Goal: Task Accomplishment & Management: Use online tool/utility

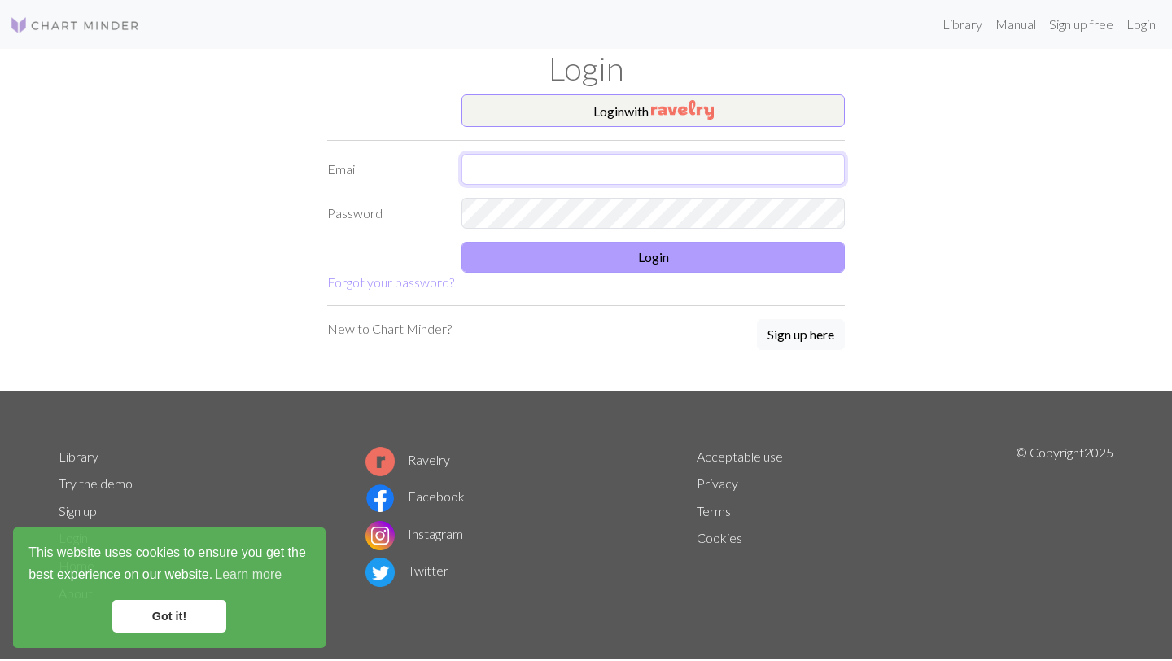
type input "[PERSON_NAME][EMAIL_ADDRESS][DOMAIN_NAME]"
click at [554, 265] on button "Login" at bounding box center [653, 257] width 383 height 31
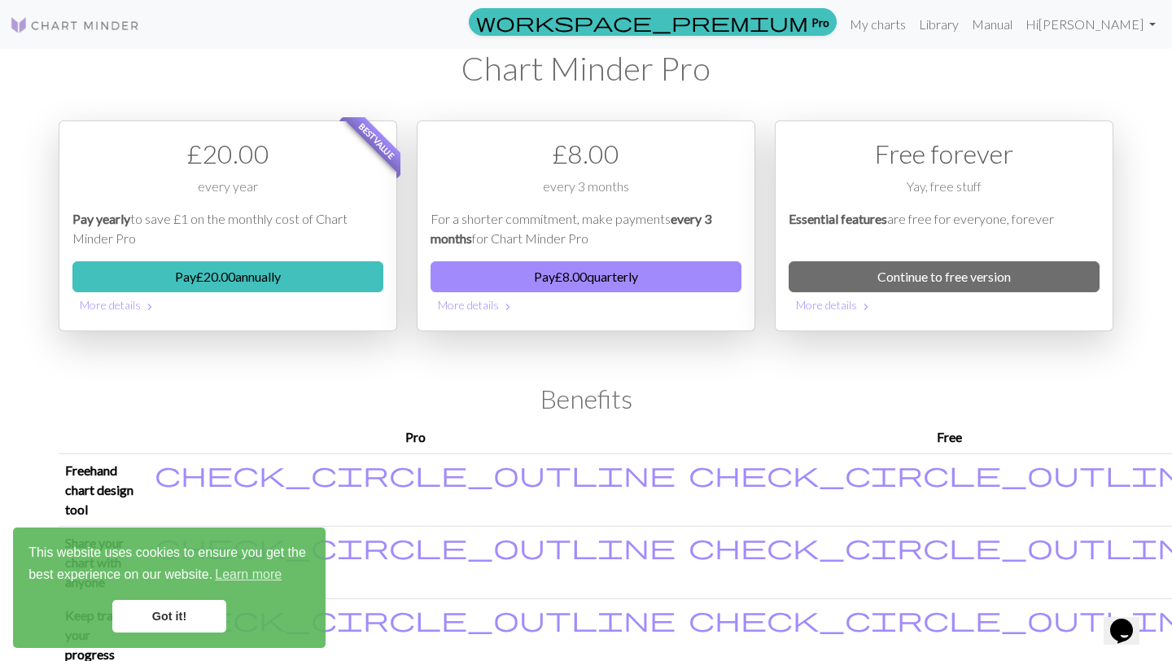
click at [60, 18] on img at bounding box center [75, 25] width 130 height 20
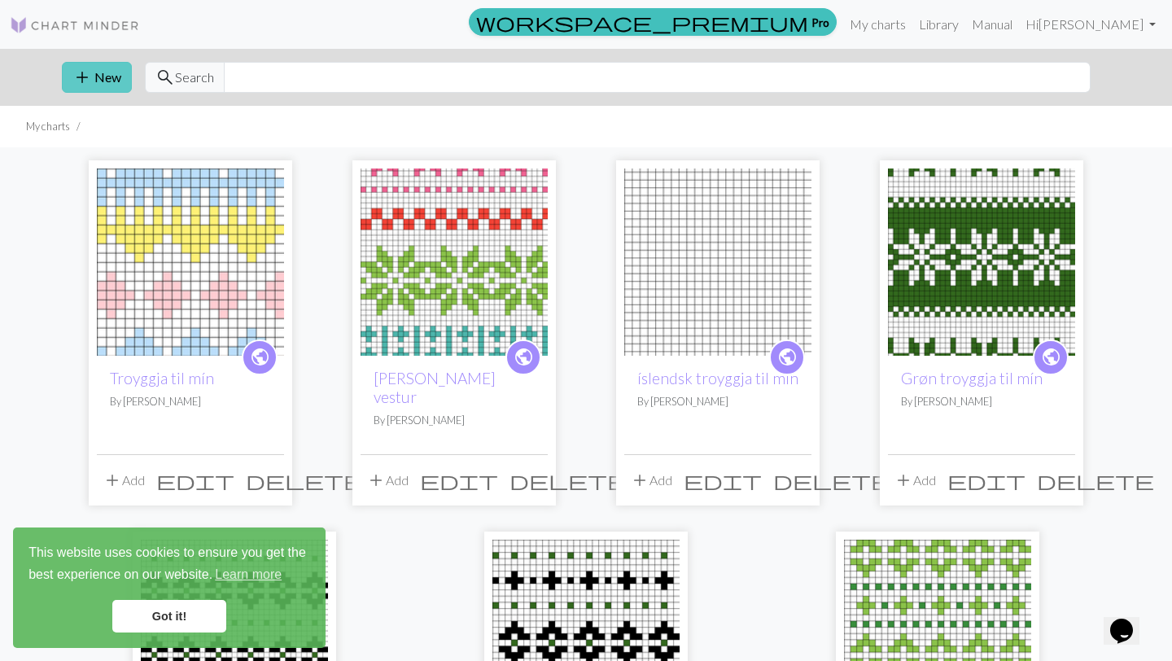
click at [96, 67] on button "add New" at bounding box center [97, 77] width 70 height 31
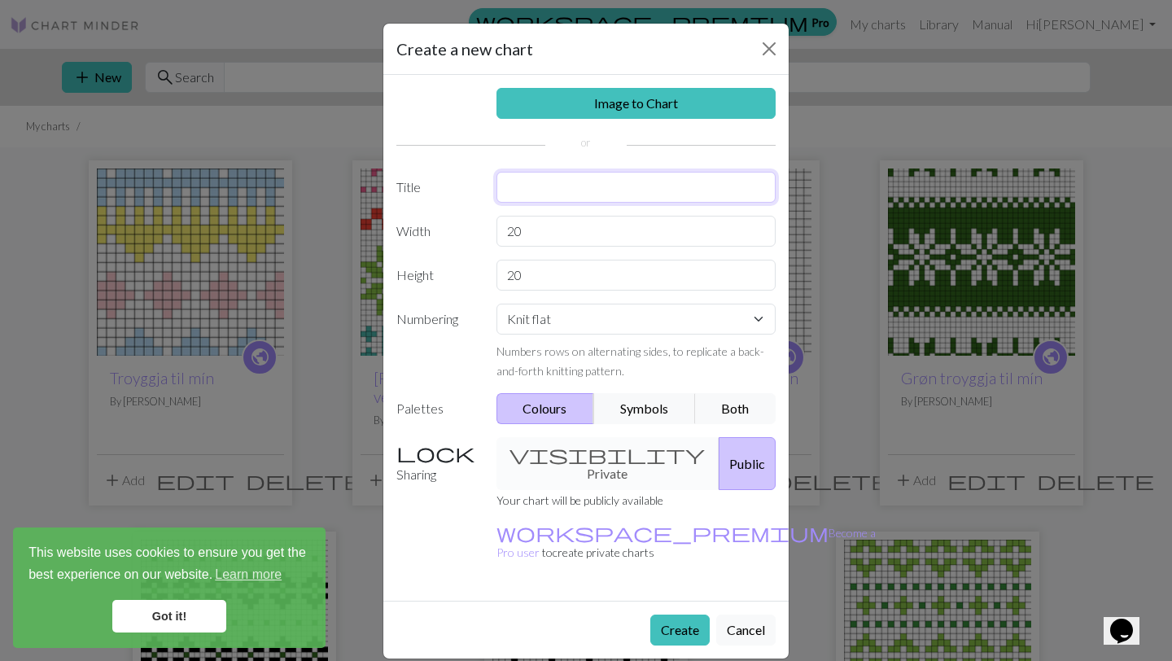
click at [548, 190] on input "text" at bounding box center [637, 187] width 280 height 31
click at [549, 247] on div "Image to Chart Title Width 20 Height 20 Numbering Knit flat Knit in the round L…" at bounding box center [585, 338] width 405 height 526
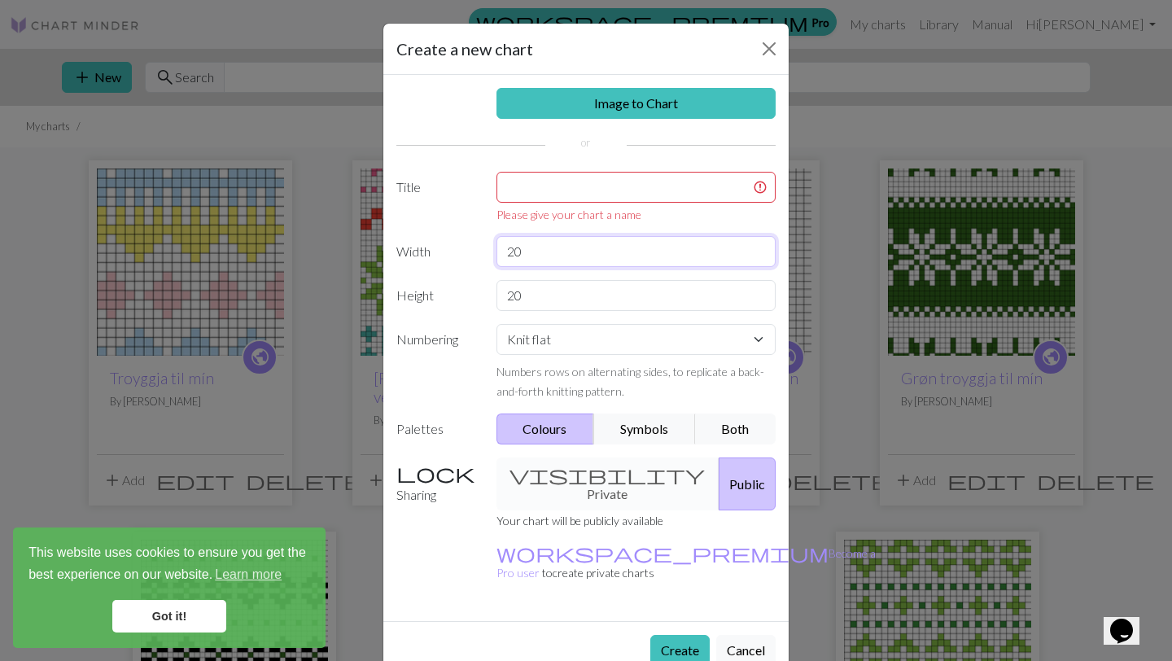
click at [543, 259] on input "20" at bounding box center [637, 251] width 280 height 31
type input "2"
type input "30"
drag, startPoint x: 554, startPoint y: 311, endPoint x: 554, endPoint y: 297, distance: 13.8
click at [554, 311] on div "Image to Chart Title Please give your chart a name Width 30 Height 20 Numbering…" at bounding box center [585, 348] width 405 height 546
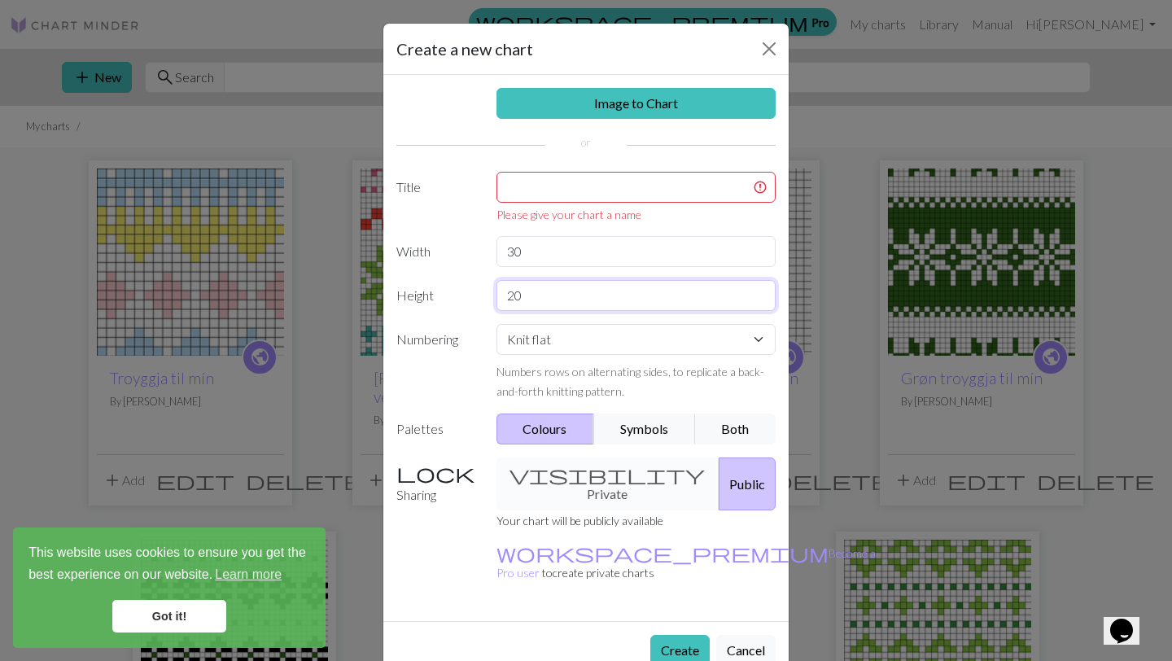
drag, startPoint x: 554, startPoint y: 296, endPoint x: 427, endPoint y: 285, distance: 127.5
click at [427, 285] on div "Height 20" at bounding box center [586, 295] width 399 height 31
type input "50"
click at [545, 191] on input "text" at bounding box center [637, 187] width 280 height 31
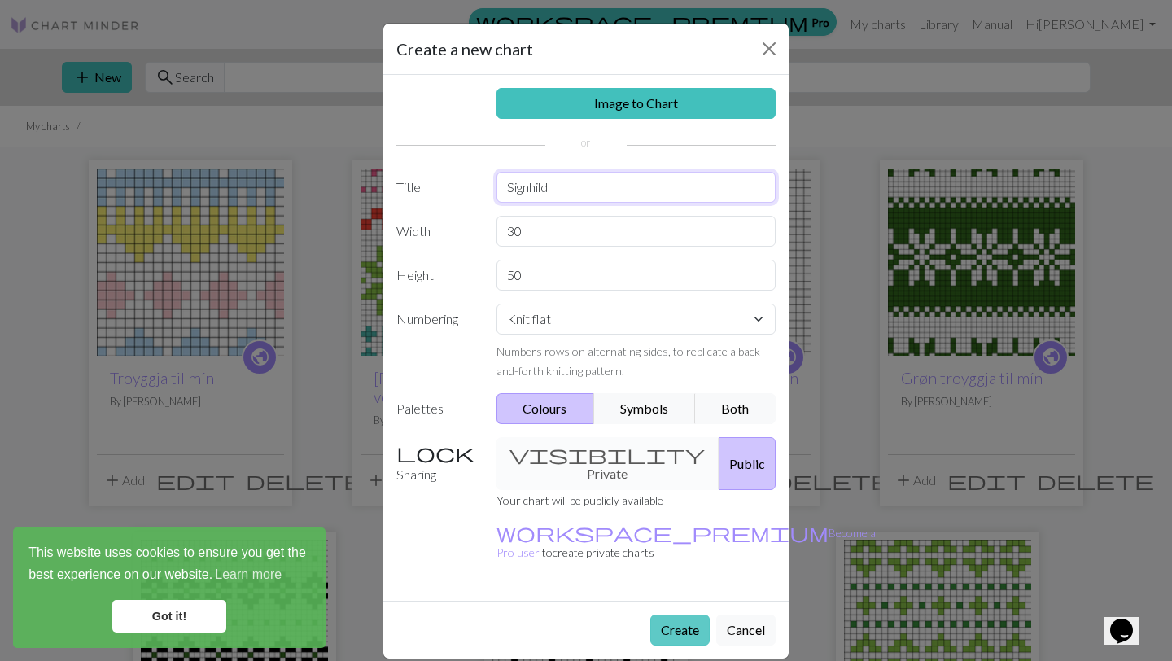
type input "Signhild"
click at [676, 615] on button "Create" at bounding box center [679, 630] width 59 height 31
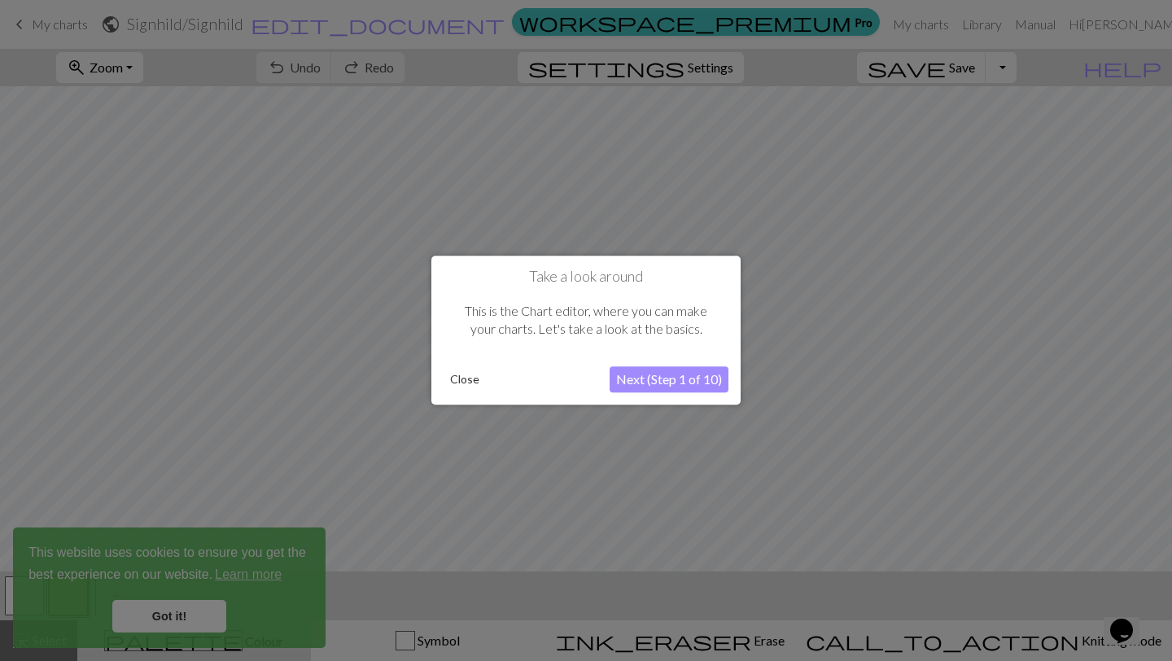
click at [694, 382] on button "Next (Step 1 of 10)" at bounding box center [669, 380] width 119 height 26
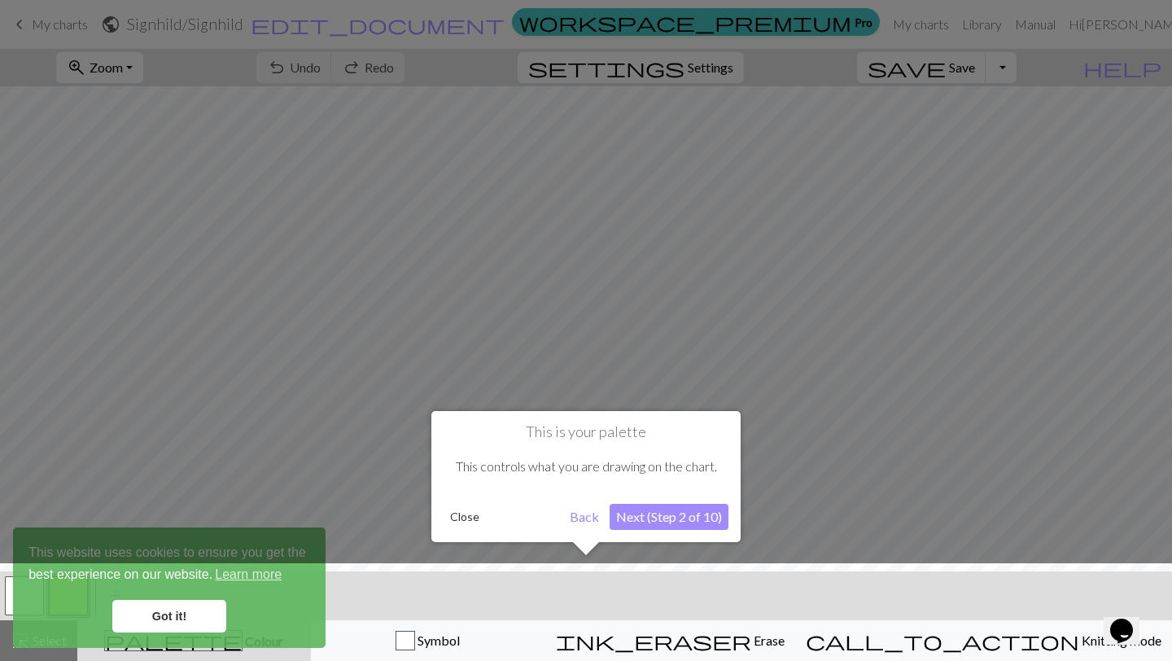
click at [672, 522] on button "Next (Step 2 of 10)" at bounding box center [669, 517] width 119 height 26
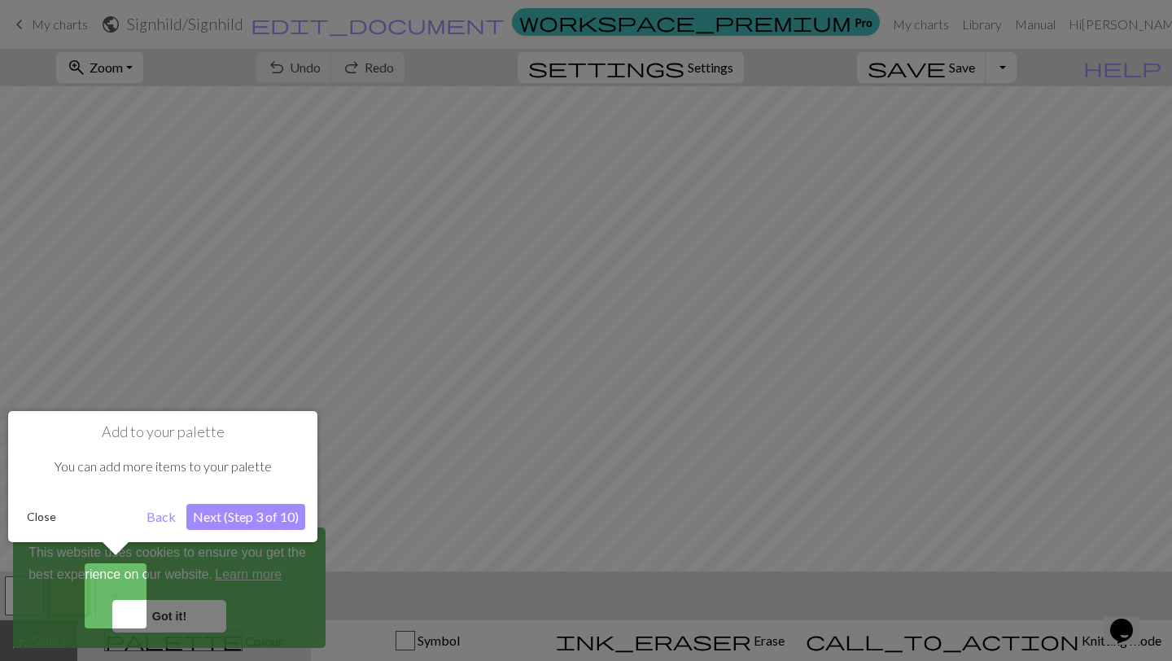
click at [38, 517] on button "Close" at bounding box center [41, 517] width 42 height 24
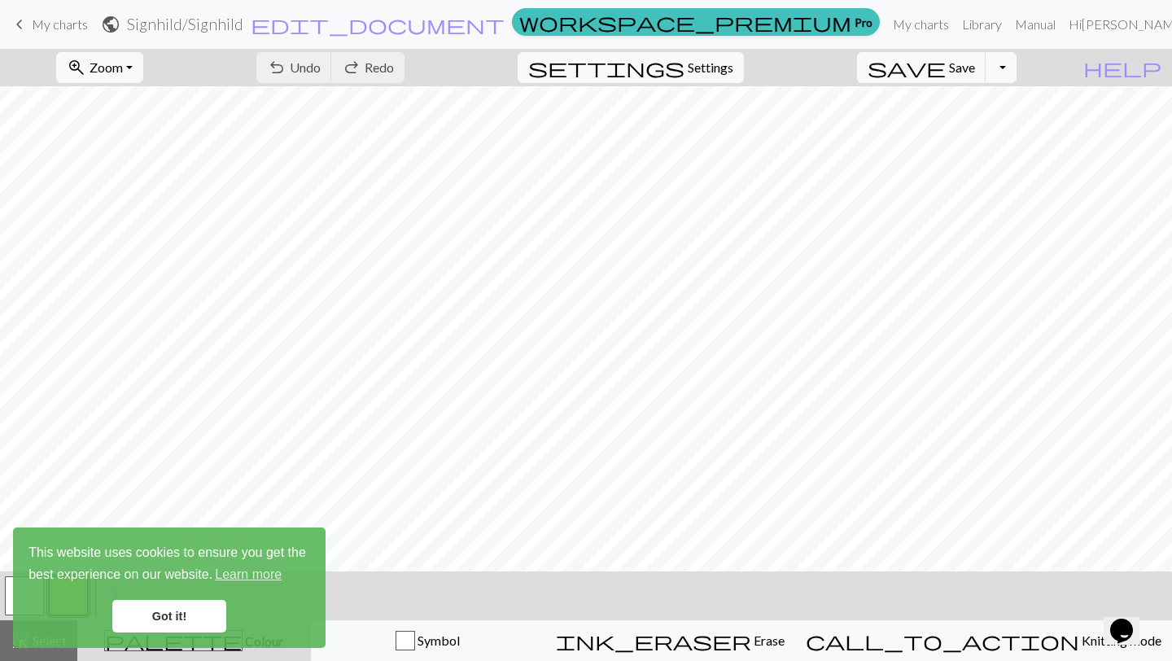
click at [176, 614] on link "Got it!" at bounding box center [169, 616] width 114 height 33
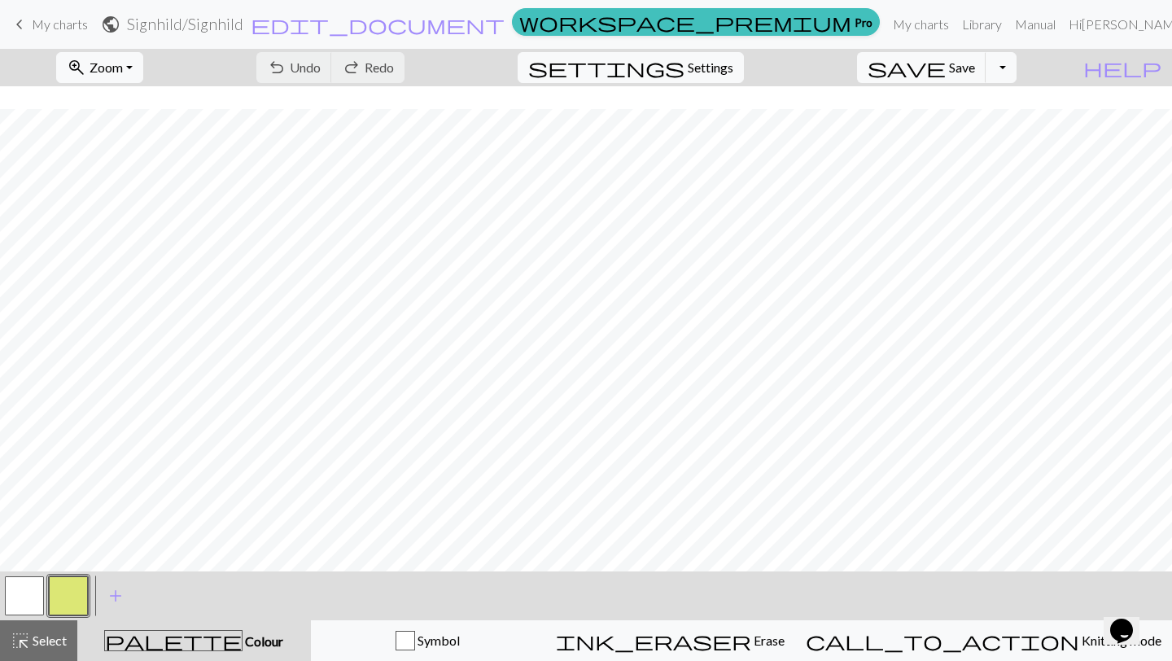
scroll to position [402, 0]
click at [67, 593] on button "button" at bounding box center [68, 595] width 39 height 39
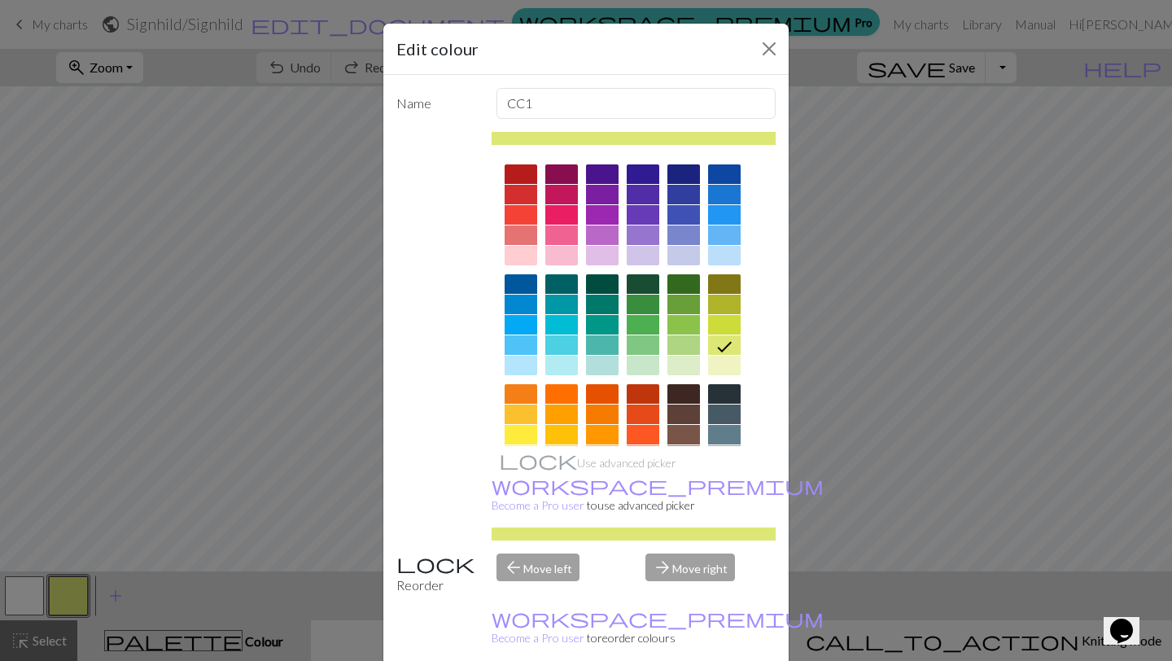
click at [606, 196] on div at bounding box center [602, 195] width 33 height 20
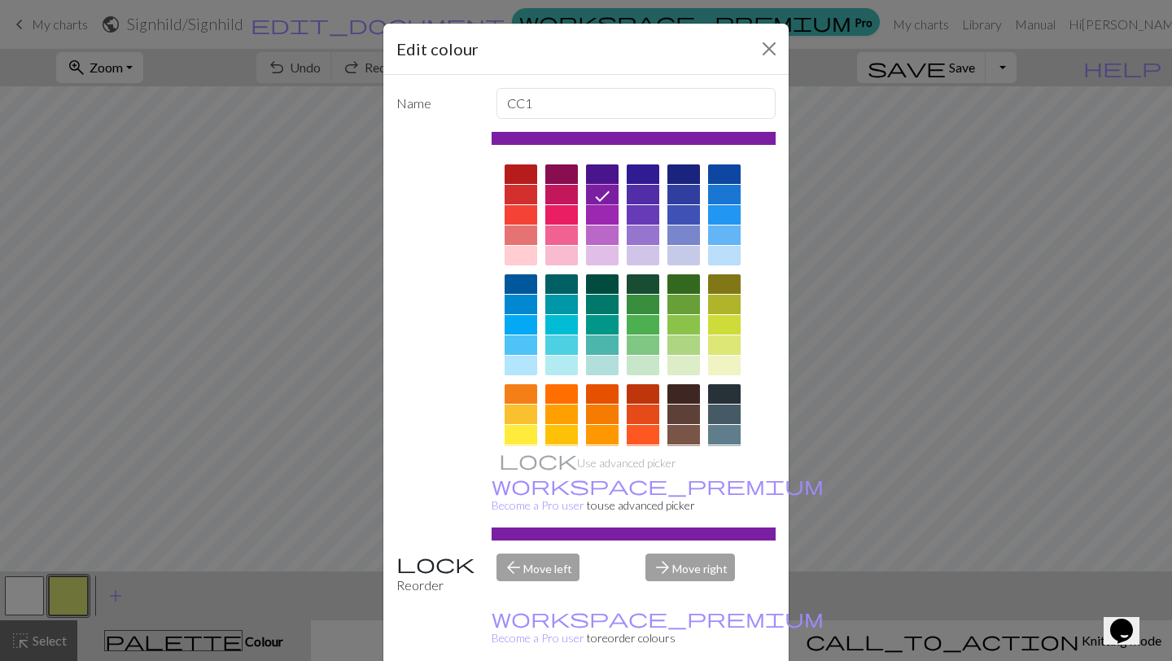
click at [1112, 403] on div "Edit colour Name CC1 Use advanced picker workspace_premium Become a Pro user to…" at bounding box center [586, 330] width 1172 height 661
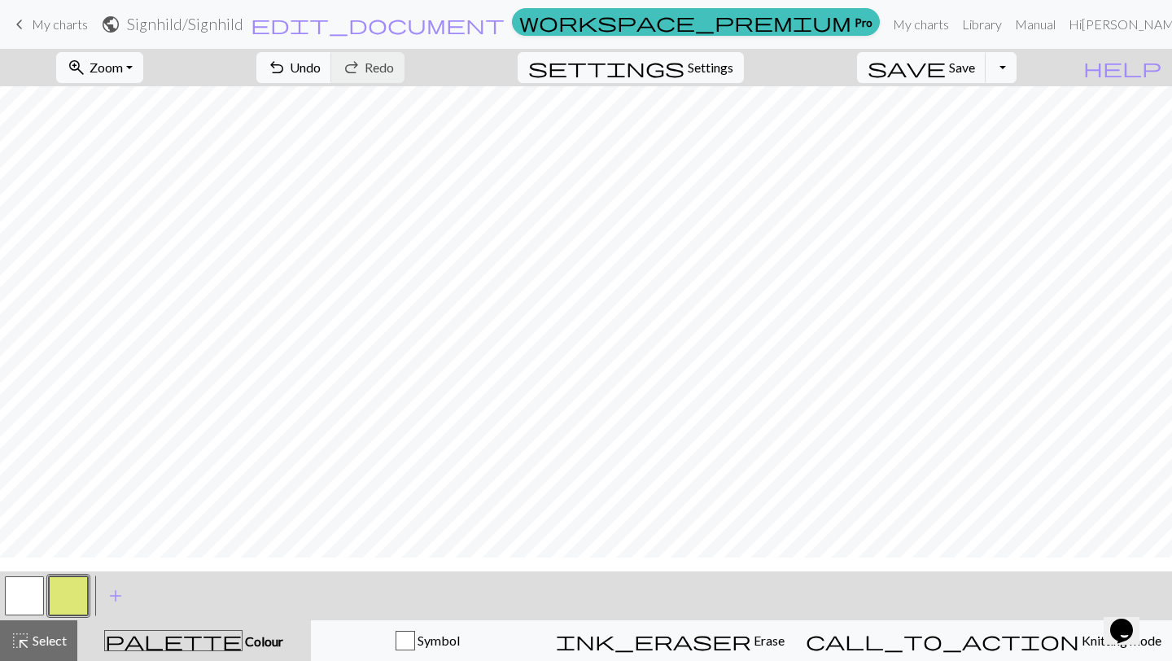
scroll to position [379, 0]
click at [70, 602] on button "button" at bounding box center [68, 595] width 39 height 39
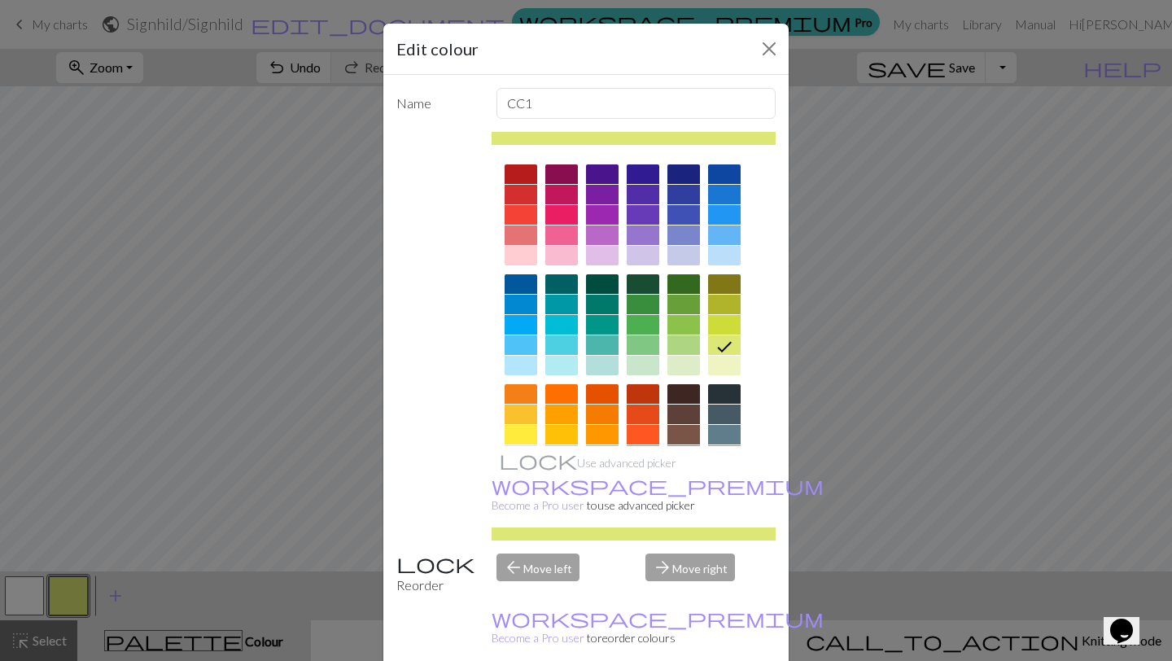
click at [606, 196] on div at bounding box center [602, 195] width 33 height 20
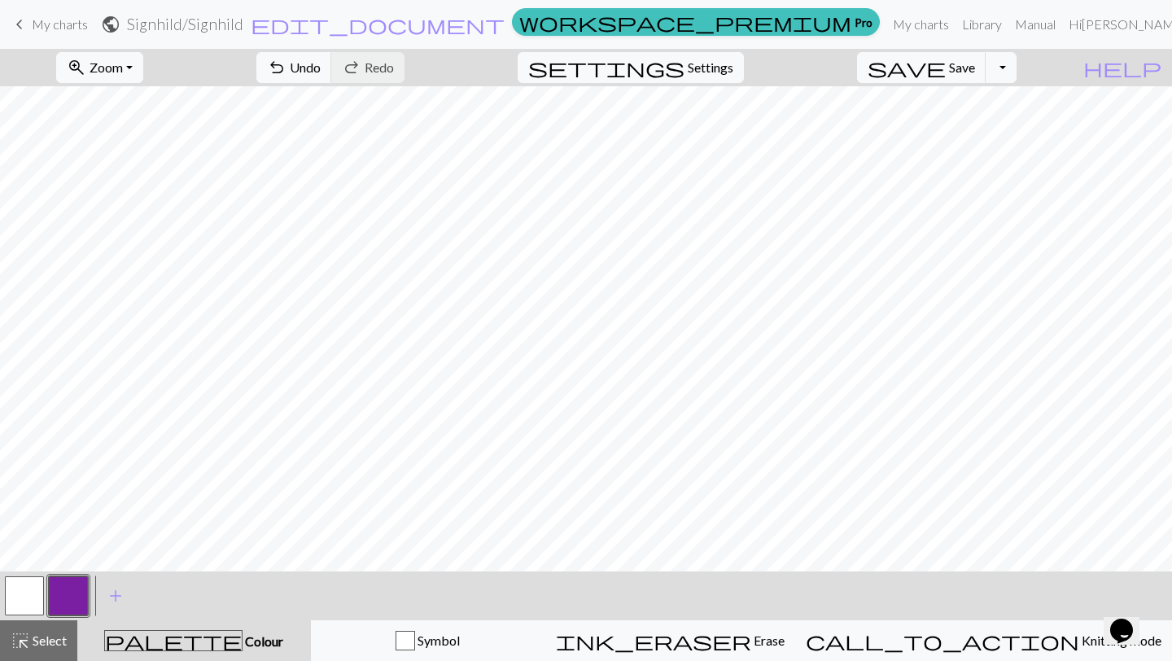
scroll to position [402, 0]
click at [28, 587] on button "button" at bounding box center [24, 595] width 39 height 39
click at [59, 601] on button "button" at bounding box center [68, 595] width 39 height 39
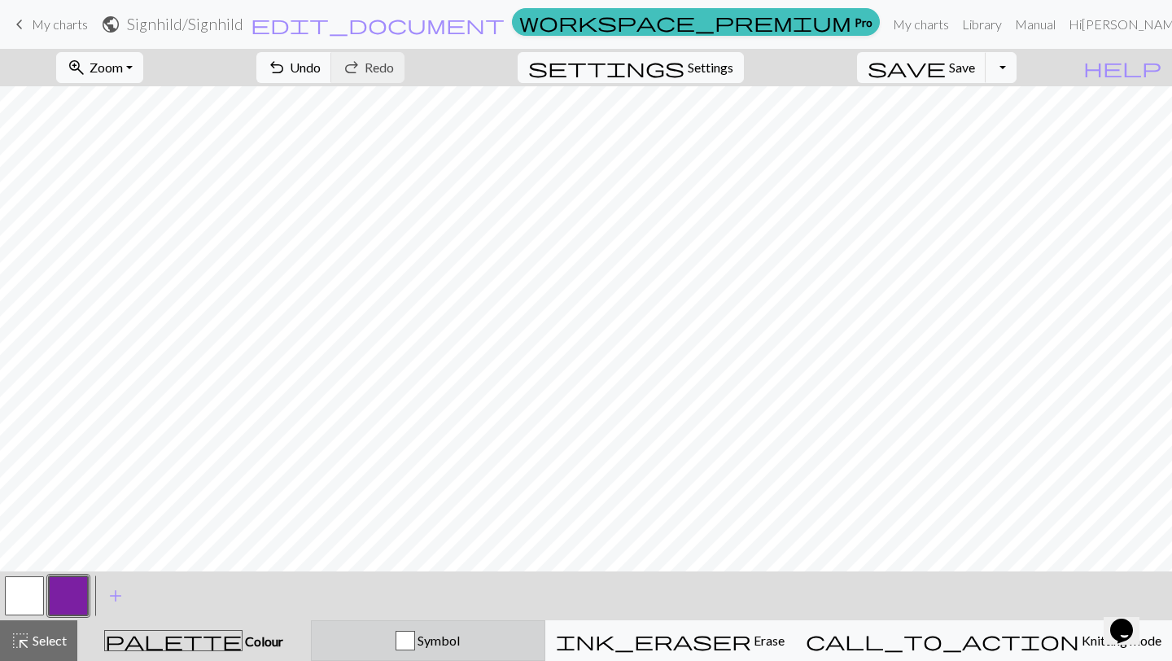
click at [415, 633] on div "button" at bounding box center [406, 641] width 20 height 20
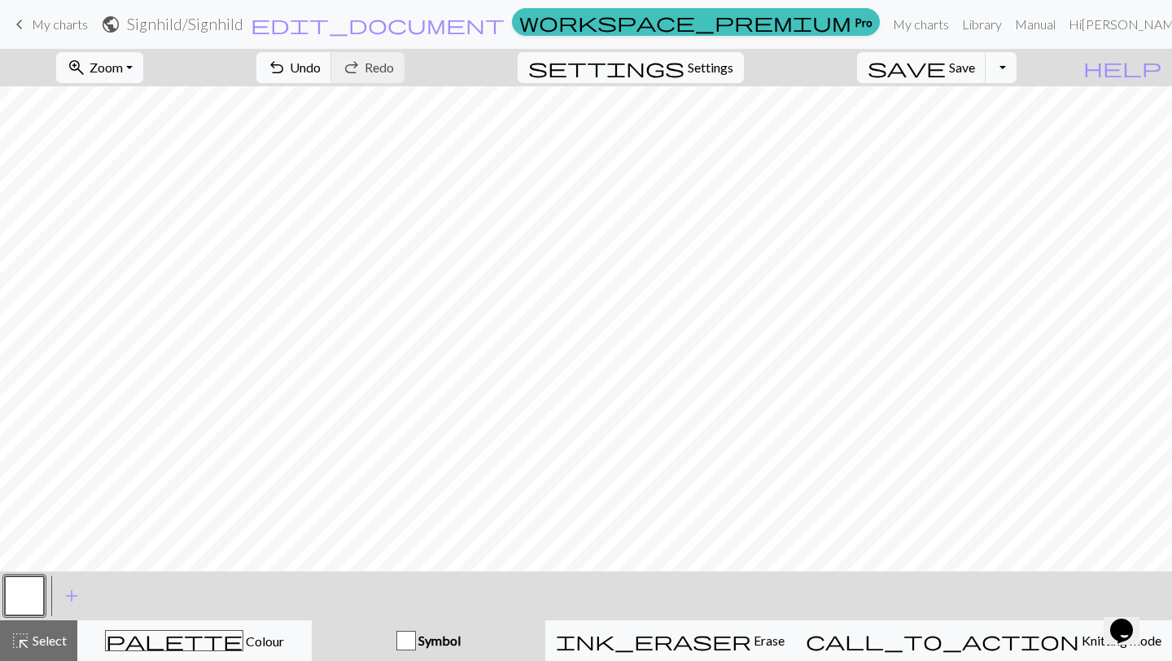
click at [9, 597] on button "button" at bounding box center [24, 595] width 39 height 39
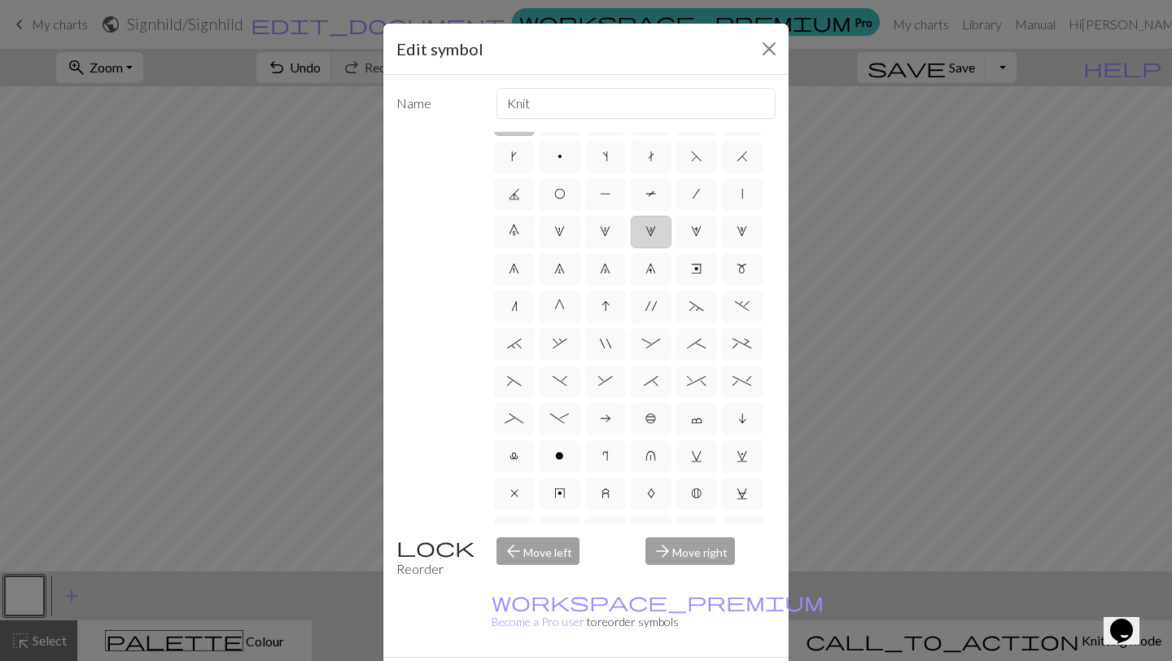
scroll to position [0, 0]
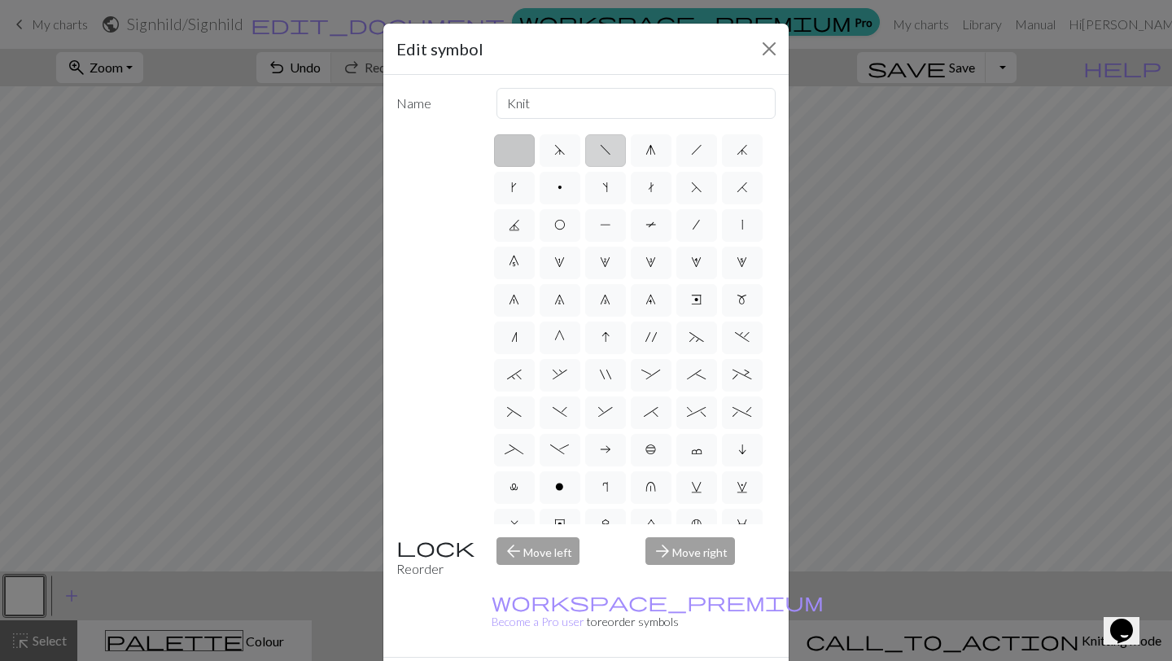
click at [611, 147] on label "f" at bounding box center [605, 150] width 41 height 33
click at [611, 147] on input "f" at bounding box center [605, 145] width 11 height 11
radio input "true"
type input "left leaning decrease"
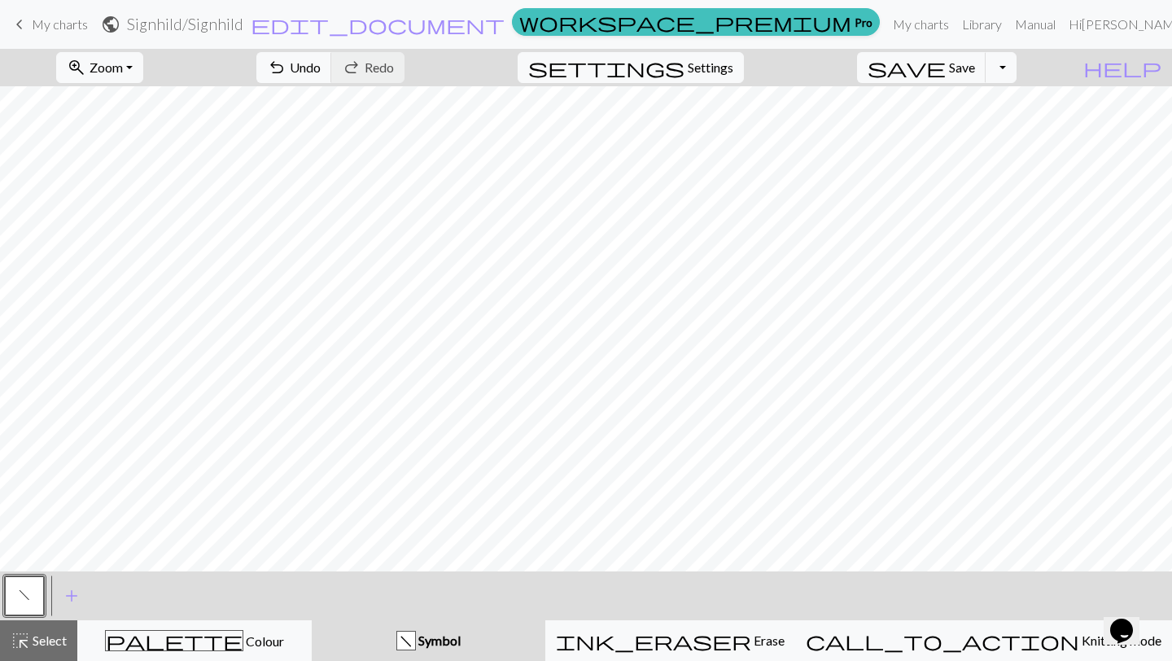
click at [29, 590] on button "f" at bounding box center [24, 595] width 39 height 39
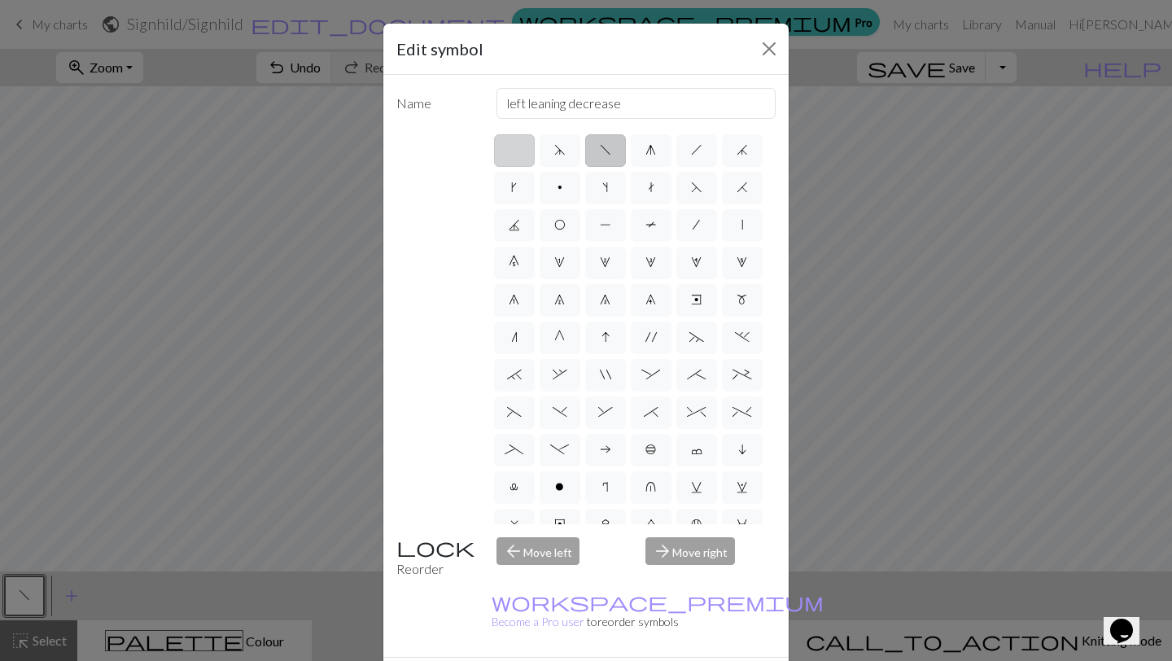
click at [514, 137] on label at bounding box center [514, 150] width 41 height 33
click at [514, 140] on input "radio" at bounding box center [519, 145] width 11 height 11
radio input "true"
type input "Knit"
click at [983, 153] on div "Edit symbol Name Knit d f g h j k p s t F H J O P T / | 0 1 2 3 4 5 6 7 8 9 e m…" at bounding box center [586, 330] width 1172 height 661
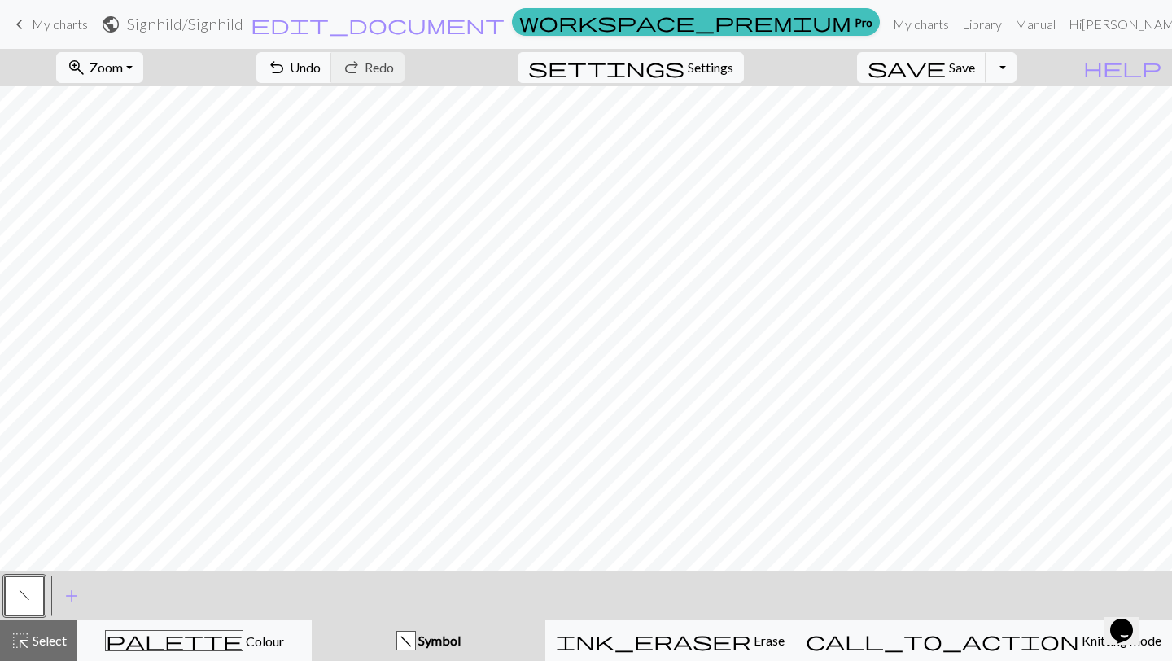
click at [26, 576] on button "f" at bounding box center [24, 595] width 39 height 39
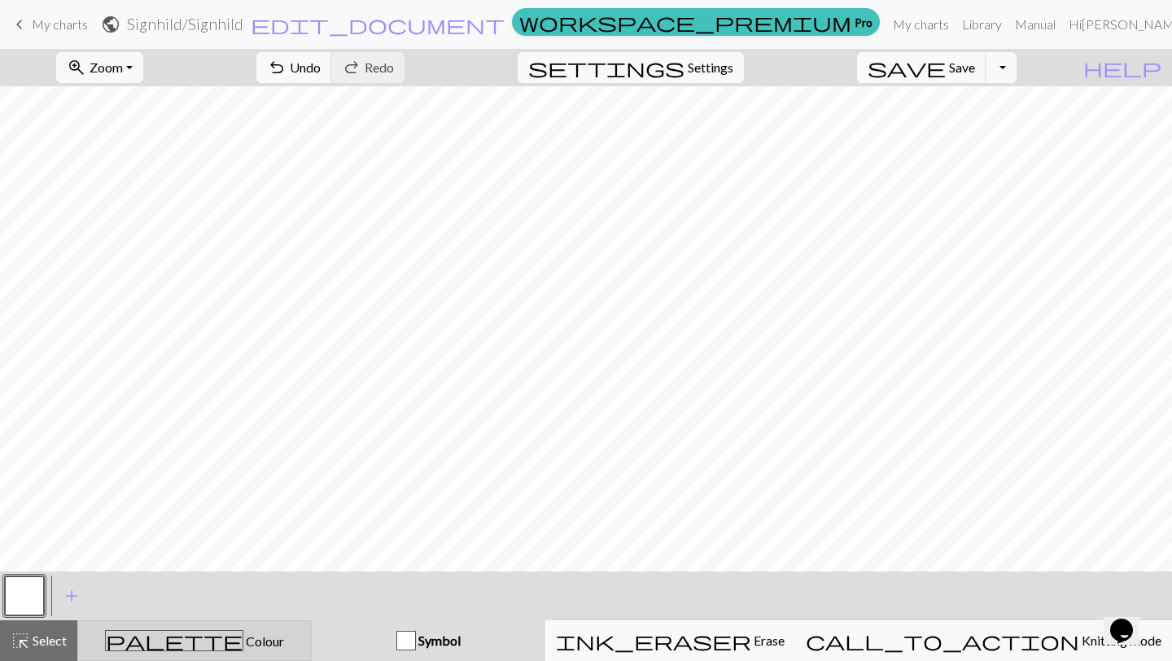
click at [148, 646] on div "palette Colour Colour" at bounding box center [194, 640] width 213 height 21
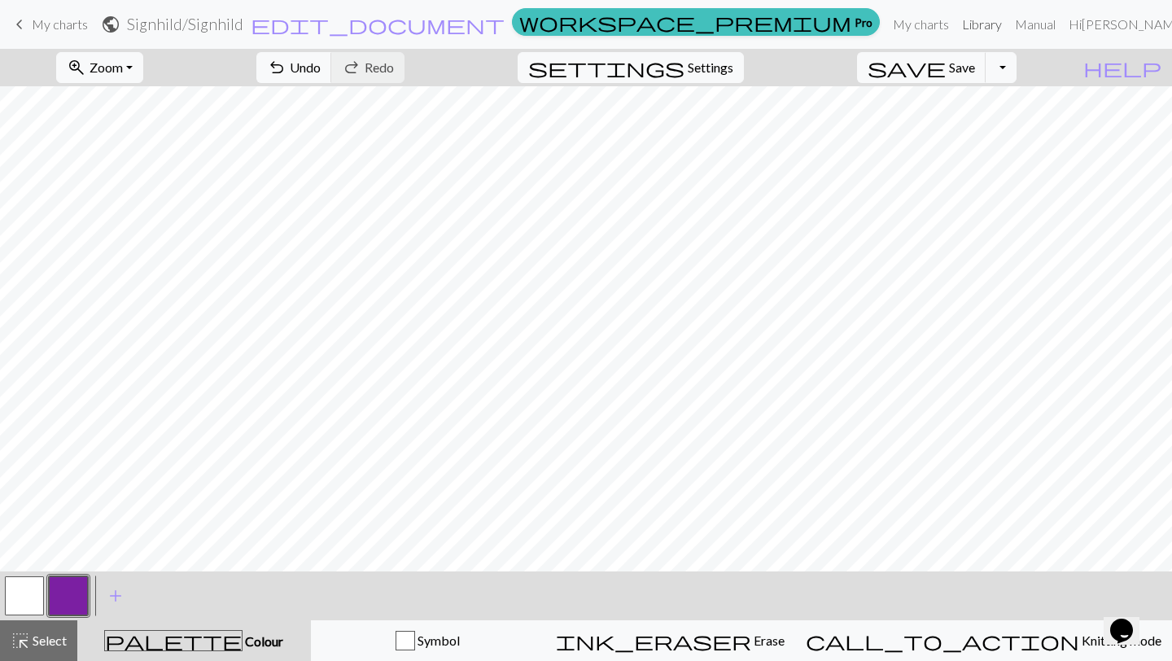
scroll to position [402, 0]
click at [11, 596] on button "button" at bounding box center [24, 595] width 39 height 39
click at [55, 611] on button "button" at bounding box center [68, 595] width 39 height 39
click at [25, 589] on button "button" at bounding box center [24, 595] width 39 height 39
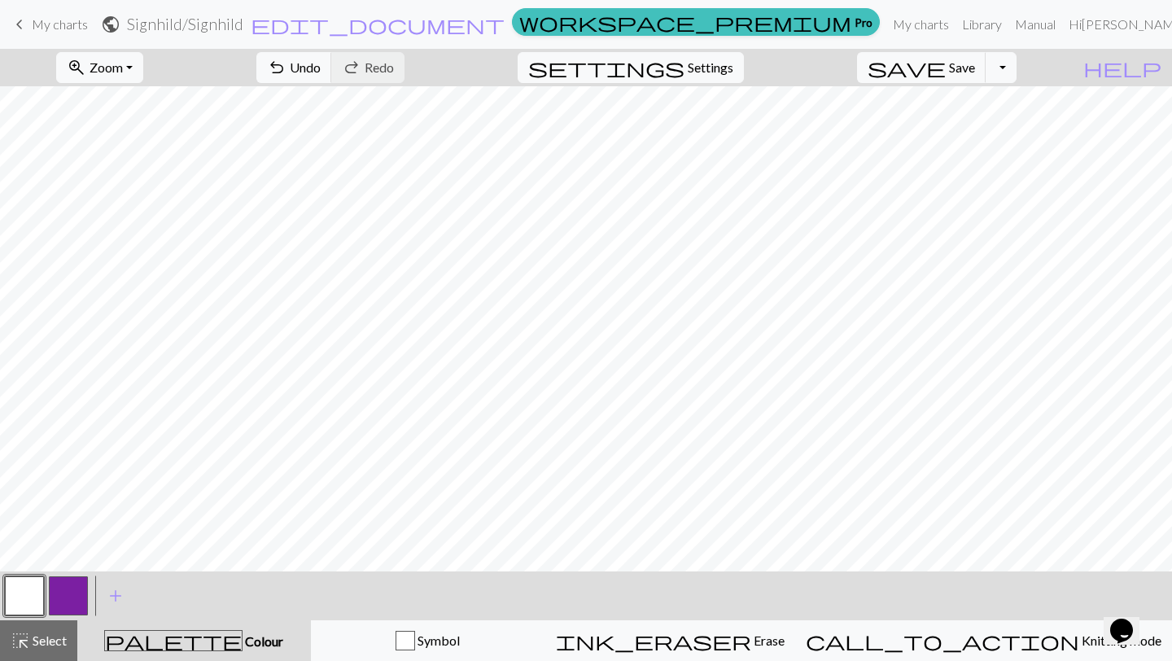
click at [69, 597] on button "button" at bounding box center [68, 595] width 39 height 39
click at [35, 585] on button "button" at bounding box center [24, 595] width 39 height 39
click at [61, 596] on button "button" at bounding box center [68, 595] width 39 height 39
click at [36, 592] on button "button" at bounding box center [24, 595] width 39 height 39
click at [33, 603] on button "button" at bounding box center [24, 595] width 39 height 39
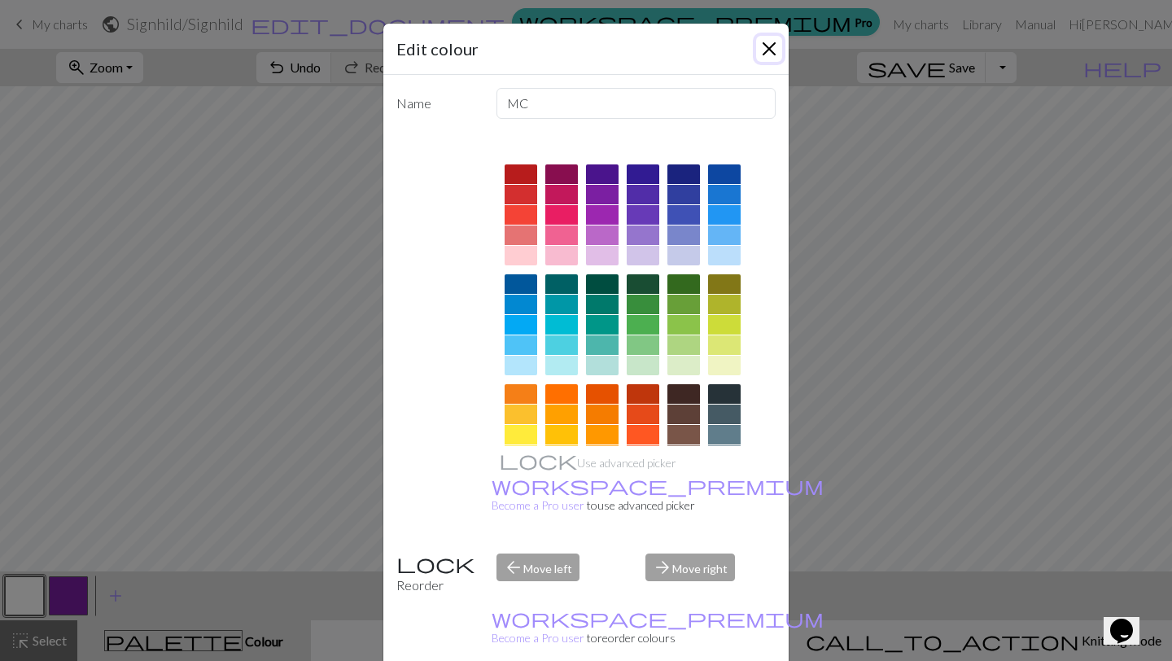
click at [772, 49] on button "Close" at bounding box center [769, 49] width 26 height 26
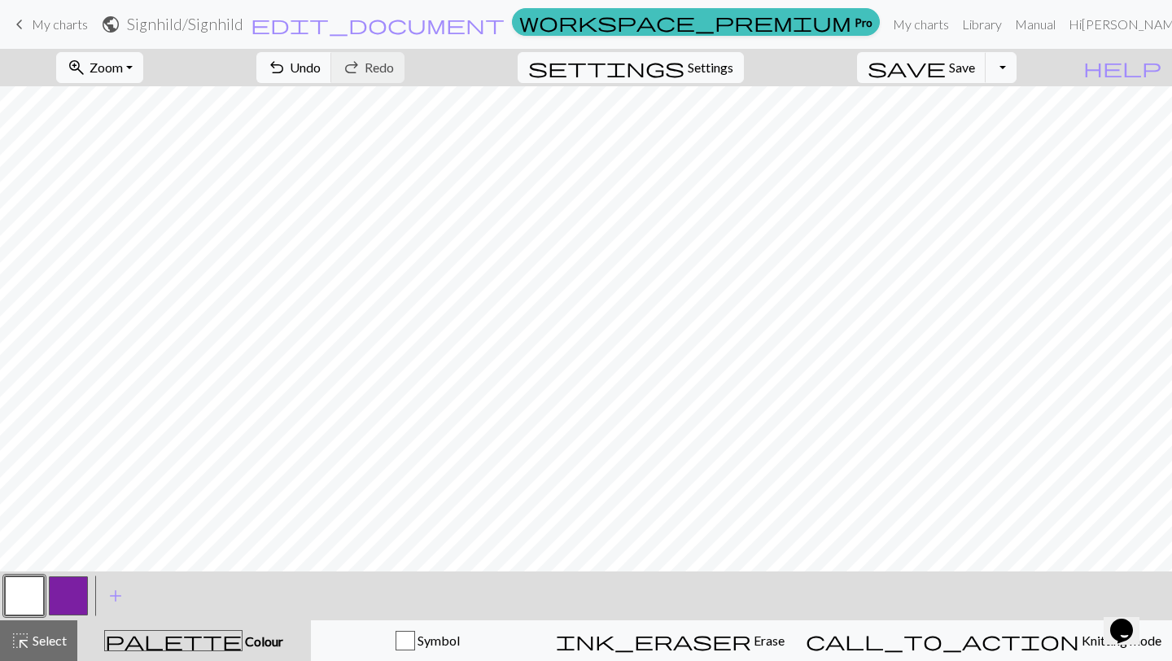
click at [51, 585] on button "button" at bounding box center [68, 595] width 39 height 39
click at [31, 589] on button "button" at bounding box center [24, 595] width 39 height 39
click at [58, 584] on button "button" at bounding box center [68, 595] width 39 height 39
click at [33, 596] on button "button" at bounding box center [24, 595] width 39 height 39
click at [70, 581] on button "button" at bounding box center [68, 595] width 39 height 39
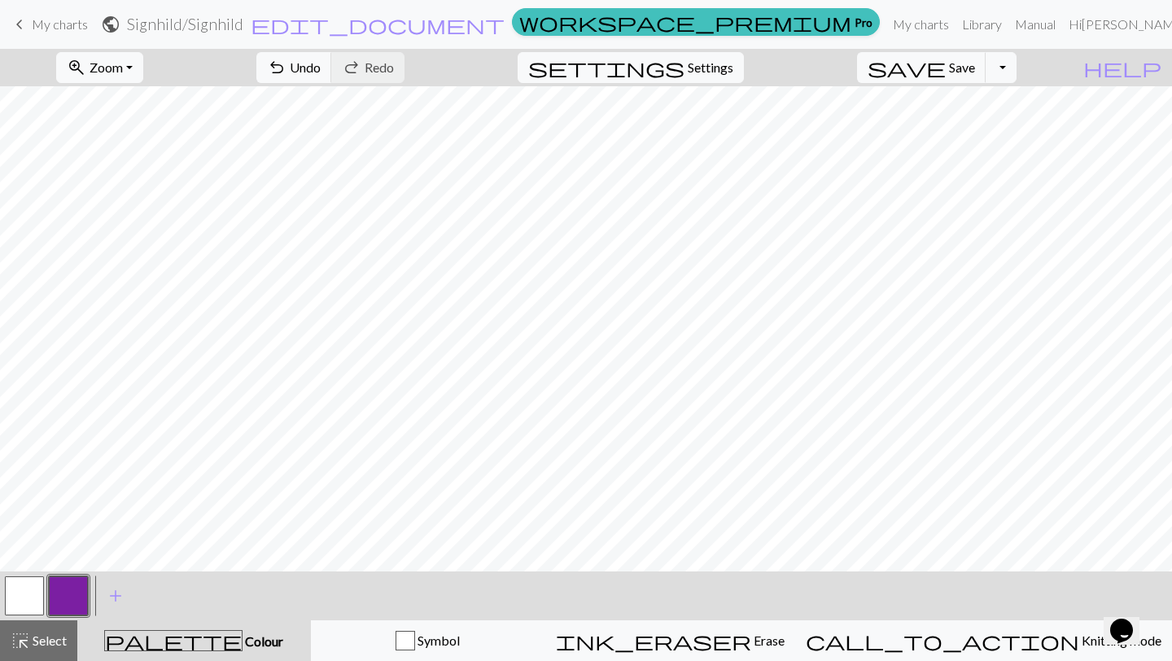
click at [37, 600] on button "button" at bounding box center [24, 595] width 39 height 39
click at [72, 591] on button "button" at bounding box center [68, 595] width 39 height 39
click at [28, 606] on button "button" at bounding box center [24, 595] width 39 height 39
click at [68, 583] on button "button" at bounding box center [68, 595] width 39 height 39
click at [24, 593] on button "button" at bounding box center [24, 595] width 39 height 39
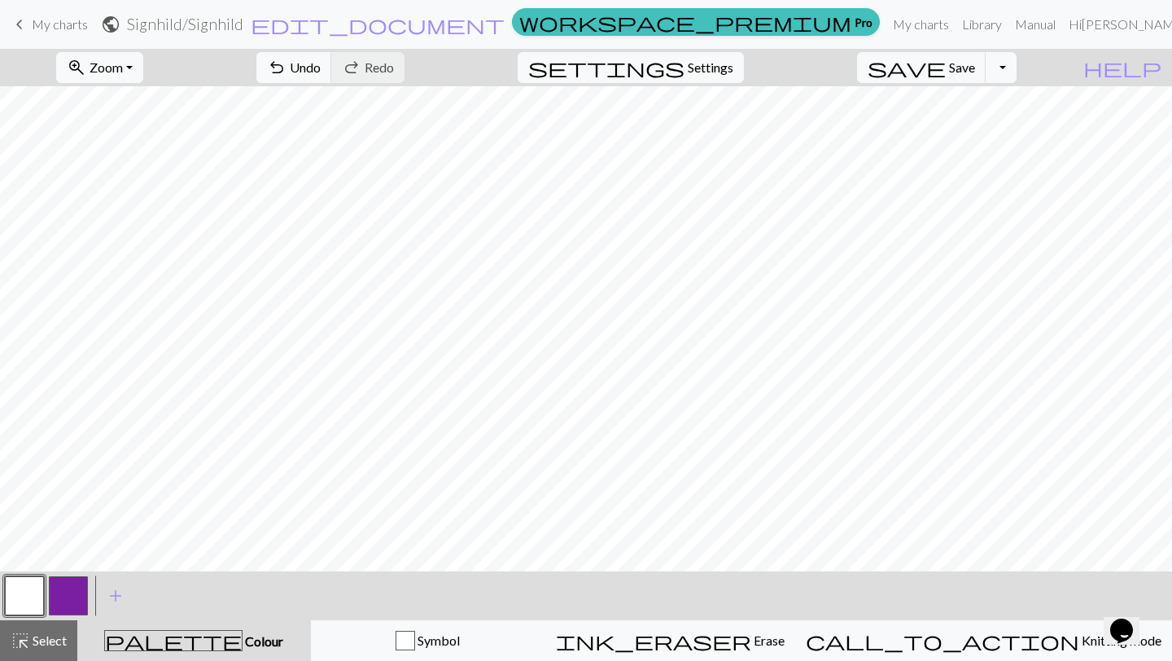
click at [63, 593] on button "button" at bounding box center [68, 595] width 39 height 39
click at [31, 595] on button "button" at bounding box center [24, 595] width 39 height 39
click at [69, 603] on button "button" at bounding box center [68, 595] width 39 height 39
click at [24, 590] on button "button" at bounding box center [24, 595] width 39 height 39
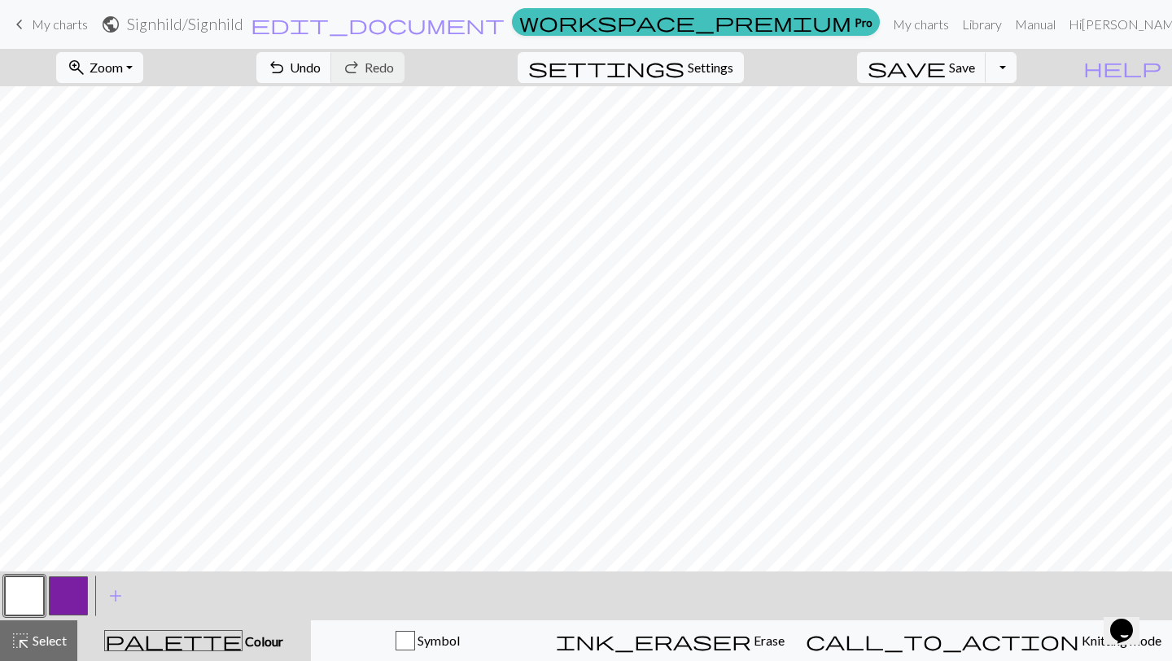
click at [68, 581] on button "button" at bounding box center [68, 595] width 39 height 39
click at [14, 612] on button "button" at bounding box center [24, 595] width 39 height 39
click at [70, 595] on button "button" at bounding box center [68, 595] width 39 height 39
click at [34, 601] on button "button" at bounding box center [24, 595] width 39 height 39
click at [74, 590] on button "button" at bounding box center [68, 595] width 39 height 39
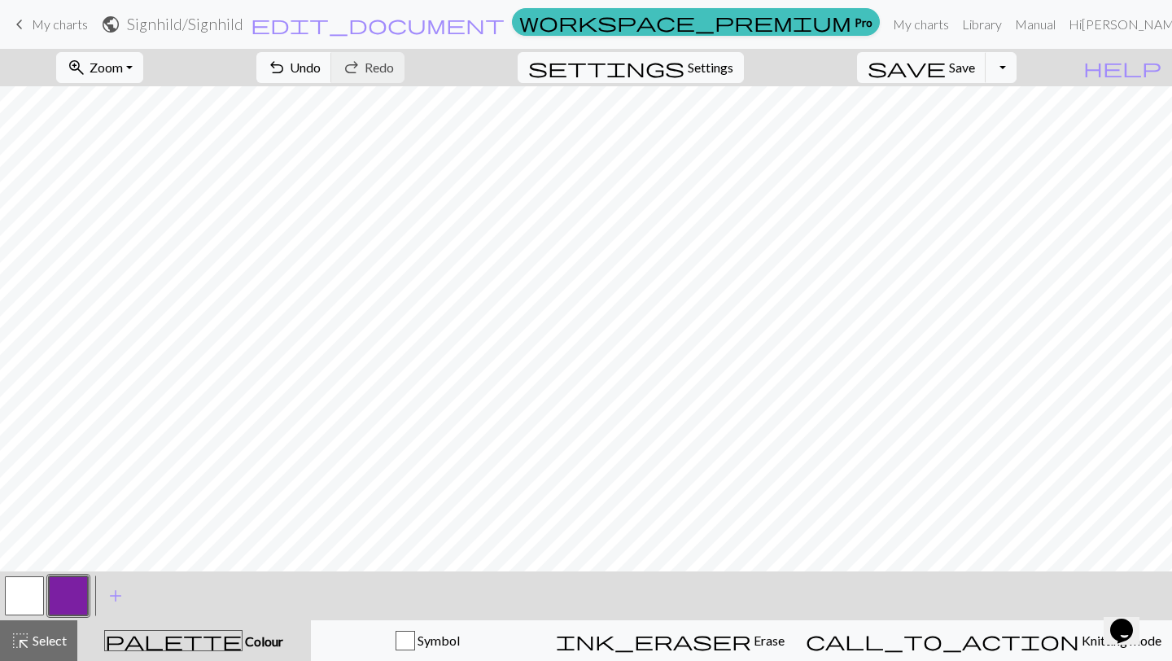
click at [29, 594] on button "button" at bounding box center [24, 595] width 39 height 39
click at [60, 606] on button "button" at bounding box center [68, 595] width 39 height 39
click at [15, 602] on button "button" at bounding box center [24, 595] width 39 height 39
click at [55, 602] on button "button" at bounding box center [68, 595] width 39 height 39
click at [45, 587] on div at bounding box center [24, 596] width 44 height 44
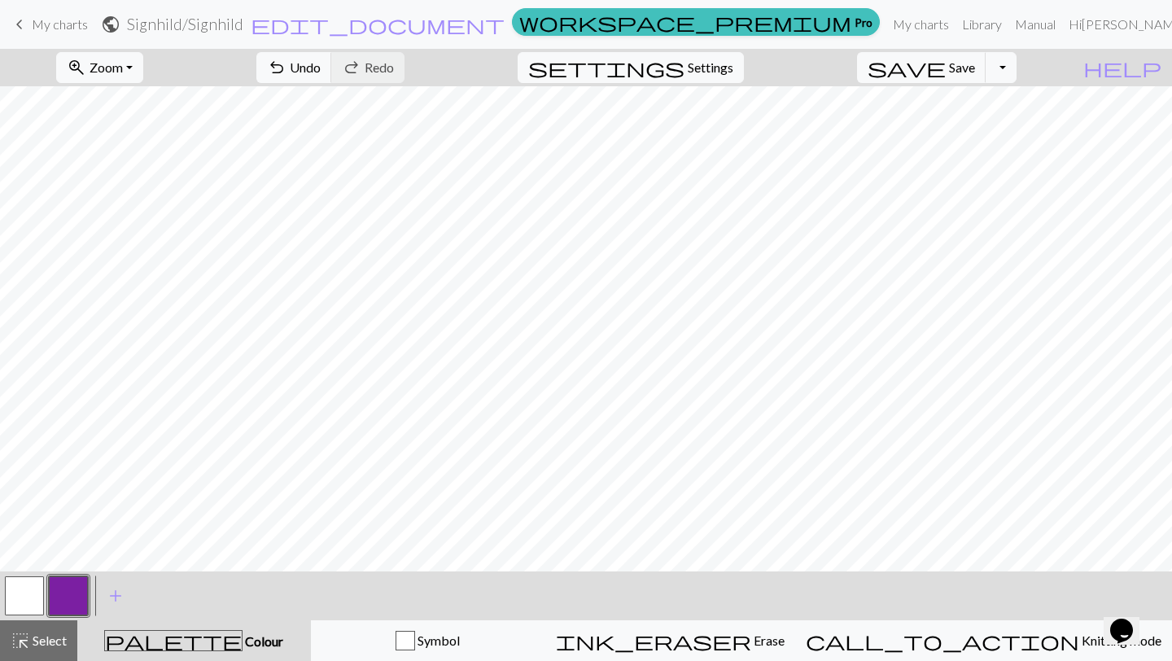
click at [29, 592] on button "button" at bounding box center [24, 595] width 39 height 39
click at [62, 598] on button "button" at bounding box center [68, 595] width 39 height 39
click at [32, 597] on button "button" at bounding box center [24, 595] width 39 height 39
click at [63, 597] on button "button" at bounding box center [68, 595] width 39 height 39
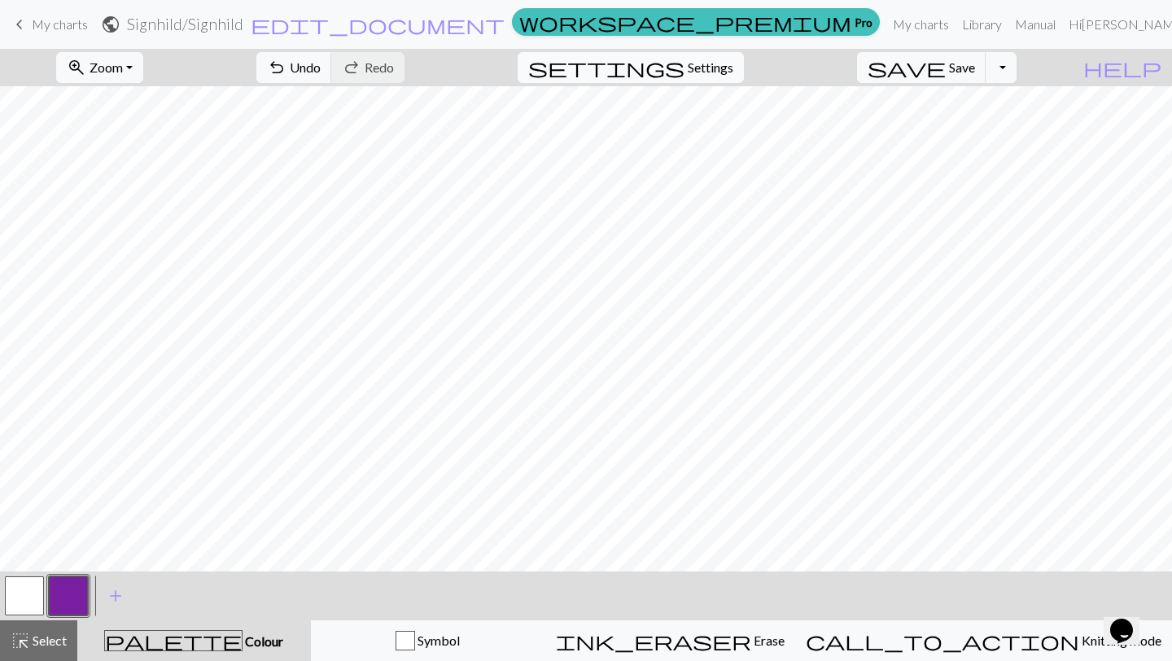
click at [708, 69] on span "Settings" at bounding box center [711, 68] width 46 height 20
select select "aran"
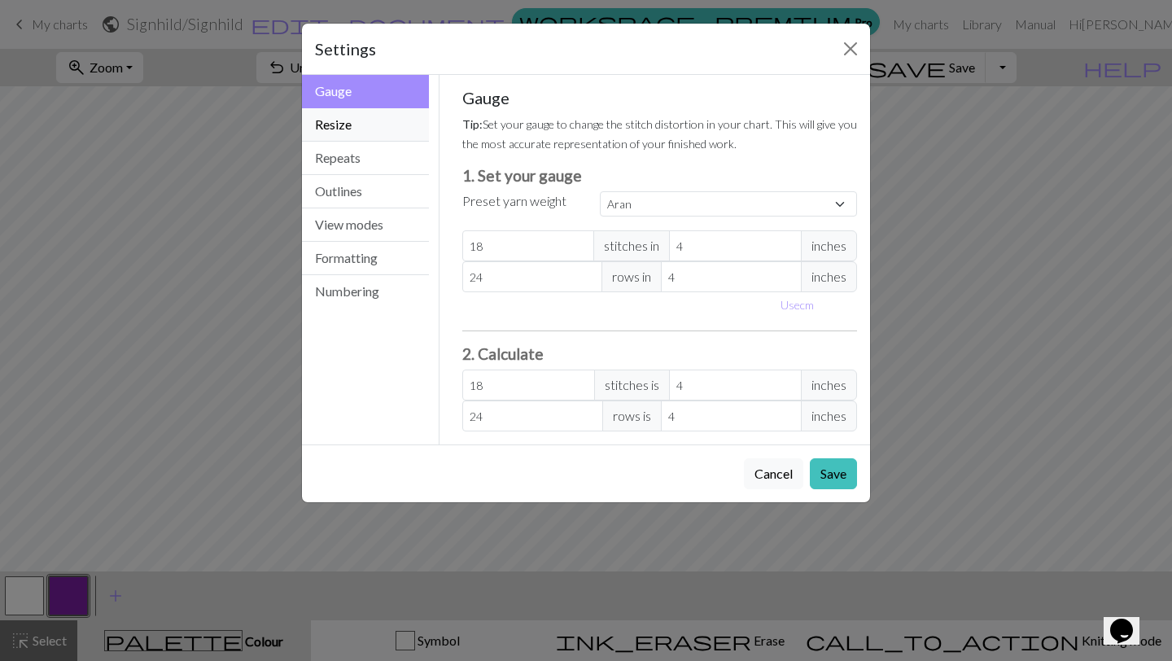
click at [378, 125] on button "Resize" at bounding box center [365, 124] width 127 height 33
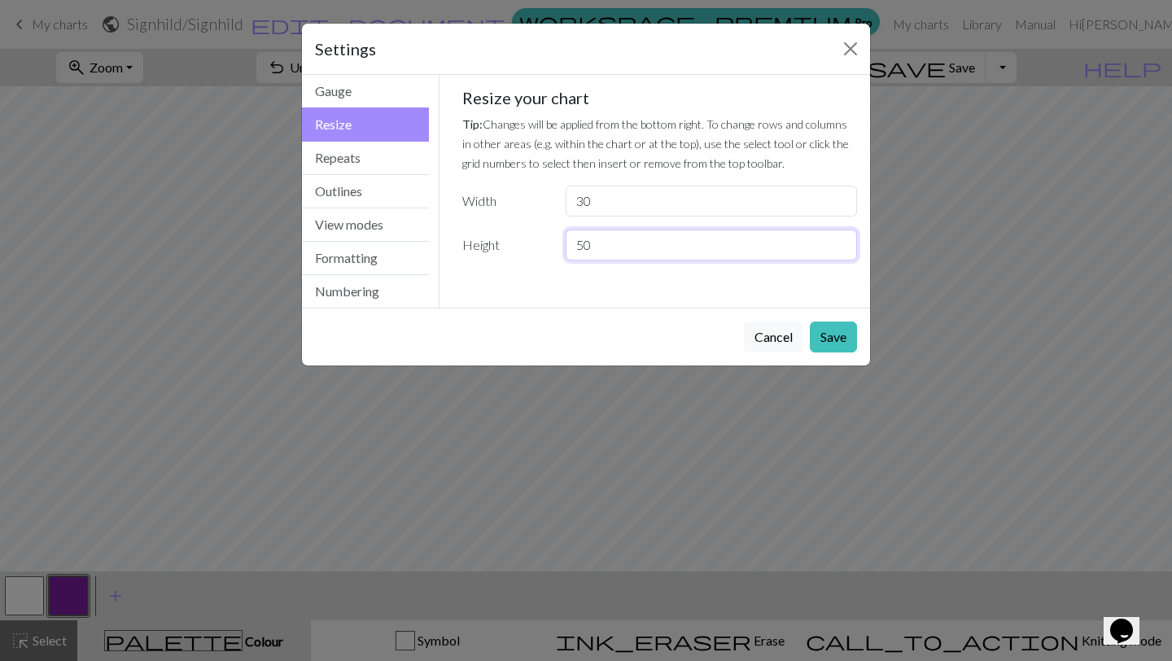
click at [629, 252] on input "50" at bounding box center [711, 245] width 291 height 31
type input "5"
type input "6"
type input "70"
click at [838, 327] on button "Save" at bounding box center [833, 337] width 47 height 31
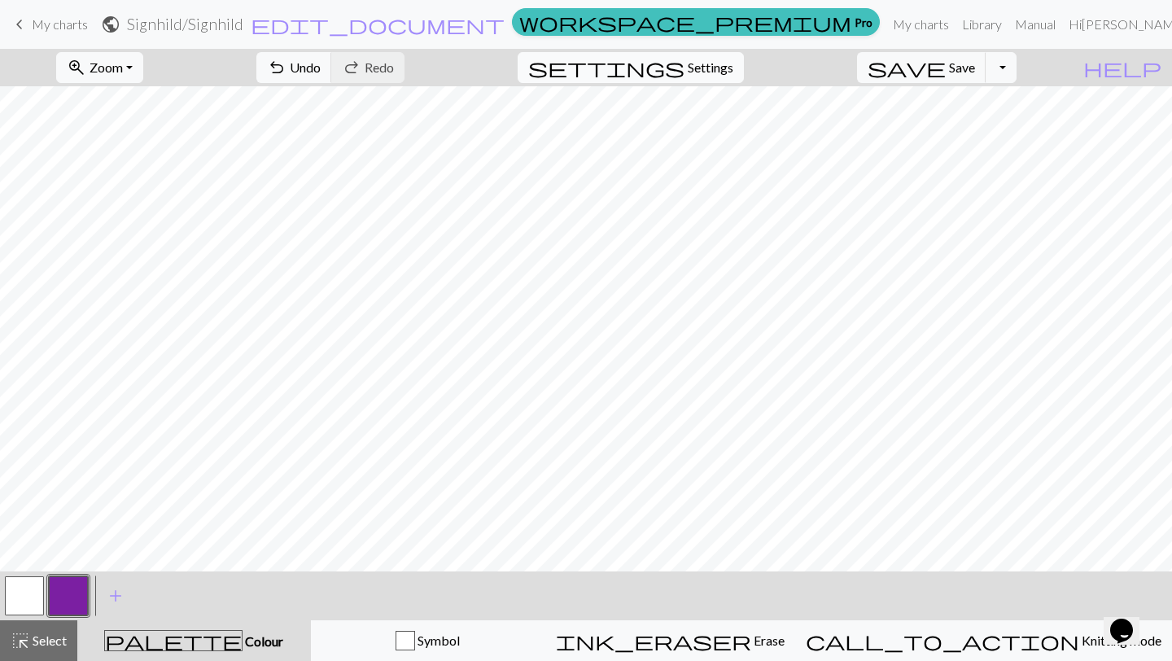
click at [731, 68] on span "Settings" at bounding box center [711, 68] width 46 height 20
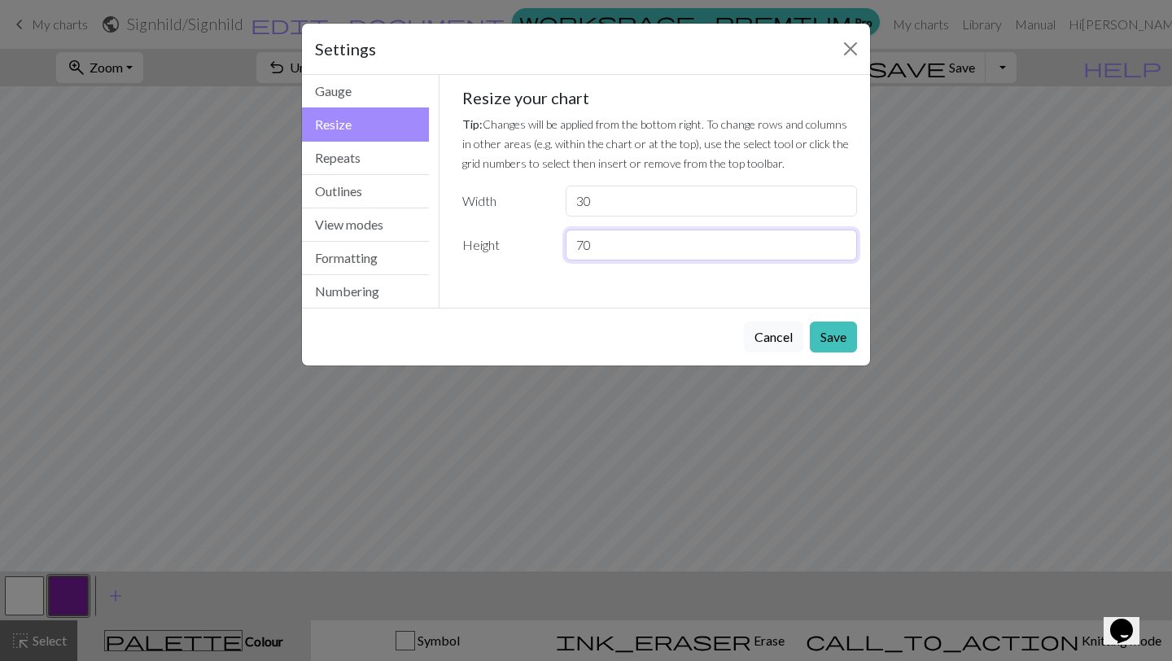
click at [639, 241] on input "70" at bounding box center [711, 245] width 291 height 31
type input "7"
type input "100"
click at [838, 343] on button "Save" at bounding box center [833, 337] width 47 height 31
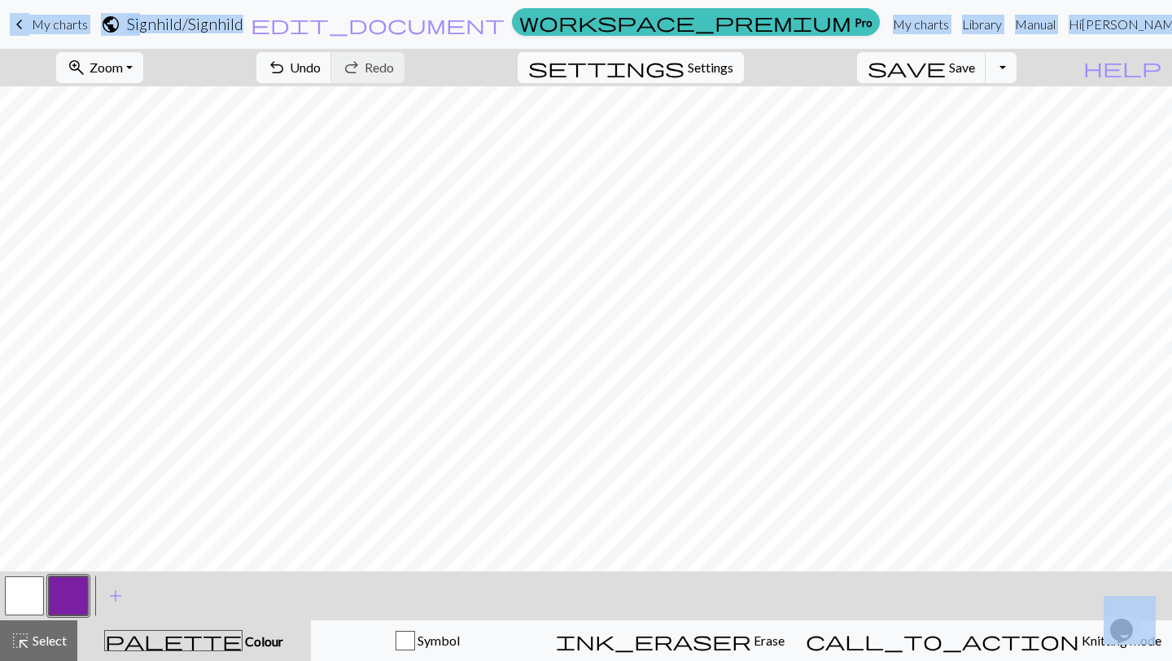
click at [727, 56] on button "settings Settings" at bounding box center [631, 67] width 226 height 31
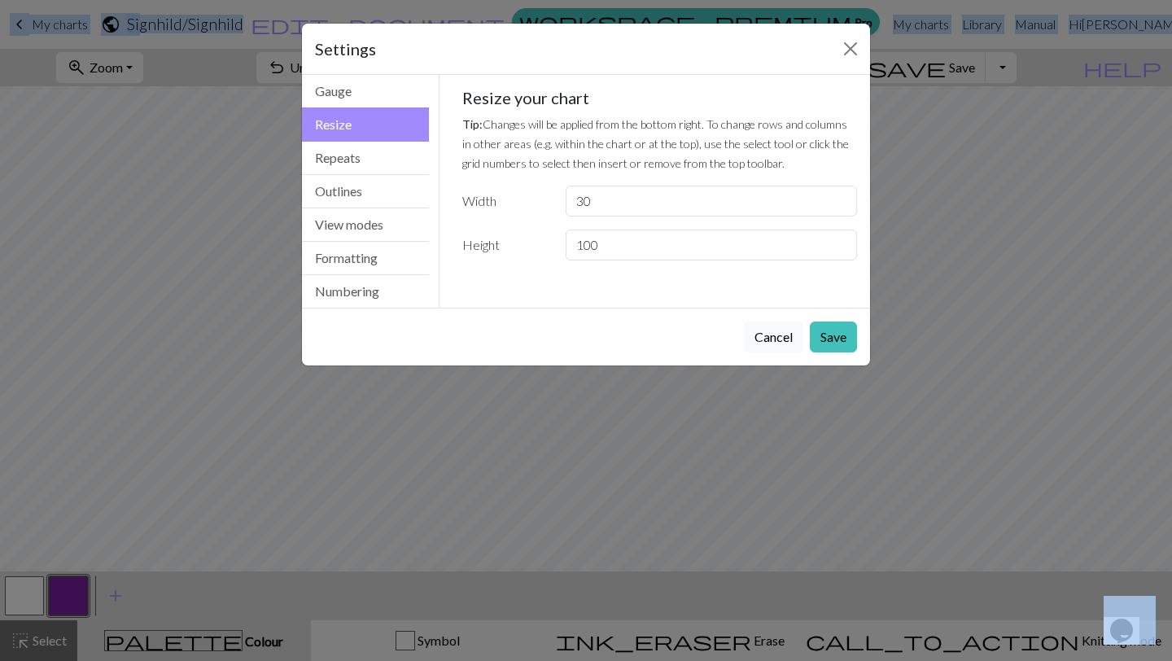
click at [519, 251] on label "Height" at bounding box center [504, 245] width 103 height 31
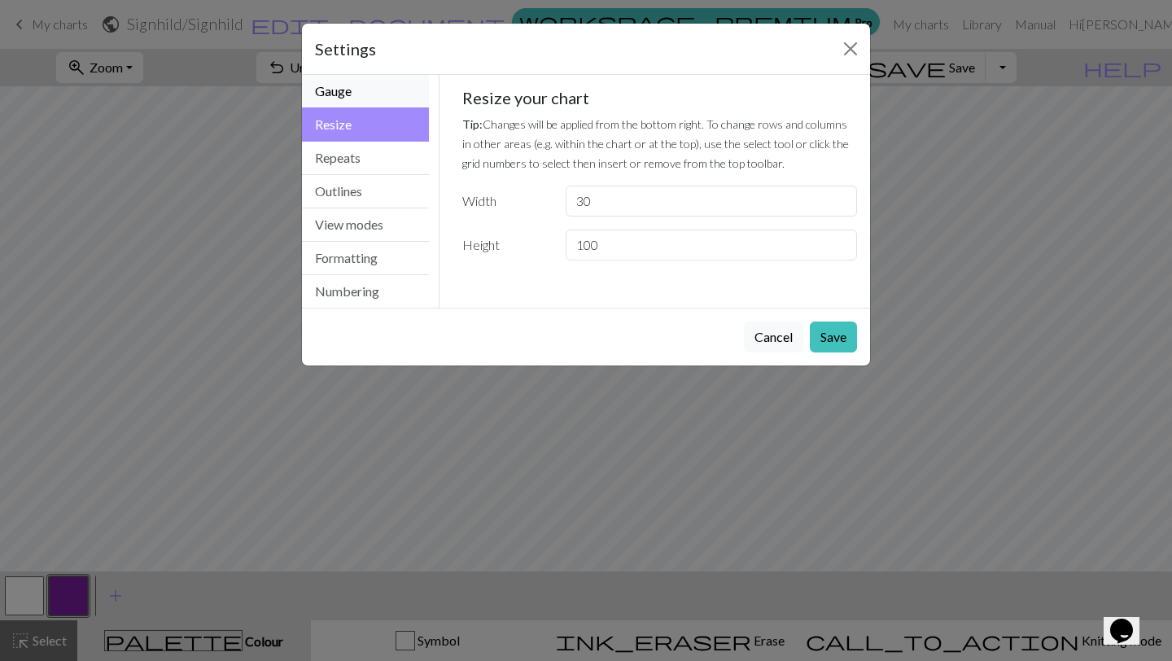
click at [362, 80] on button "Gauge" at bounding box center [365, 91] width 127 height 33
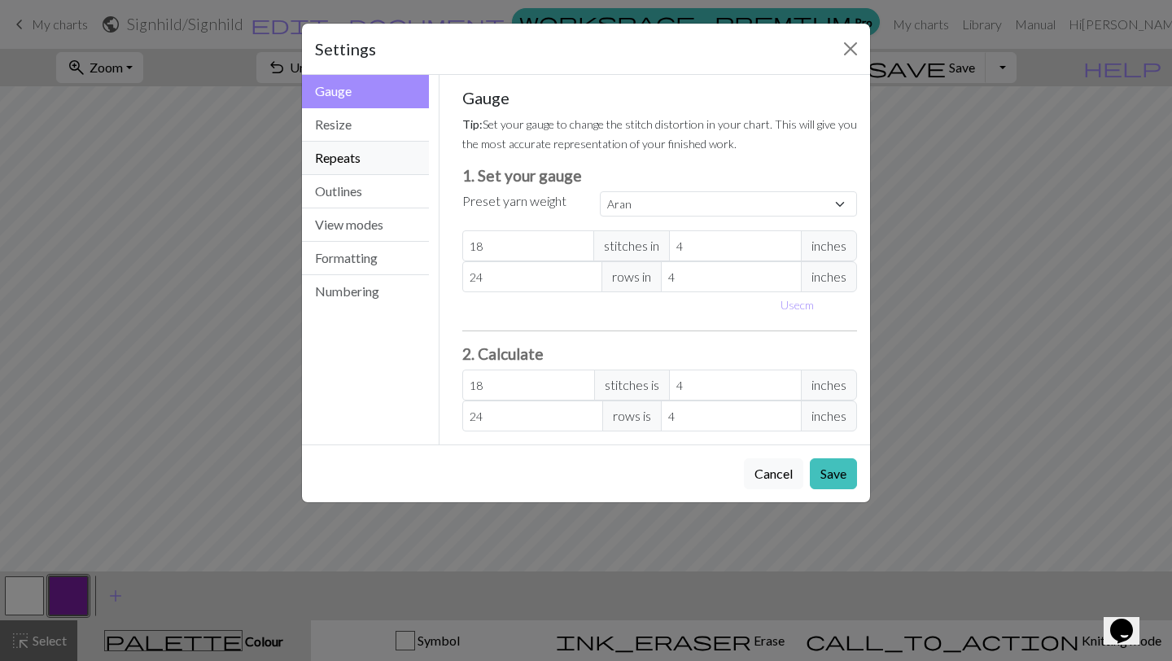
click at [355, 159] on button "Repeats" at bounding box center [365, 158] width 127 height 33
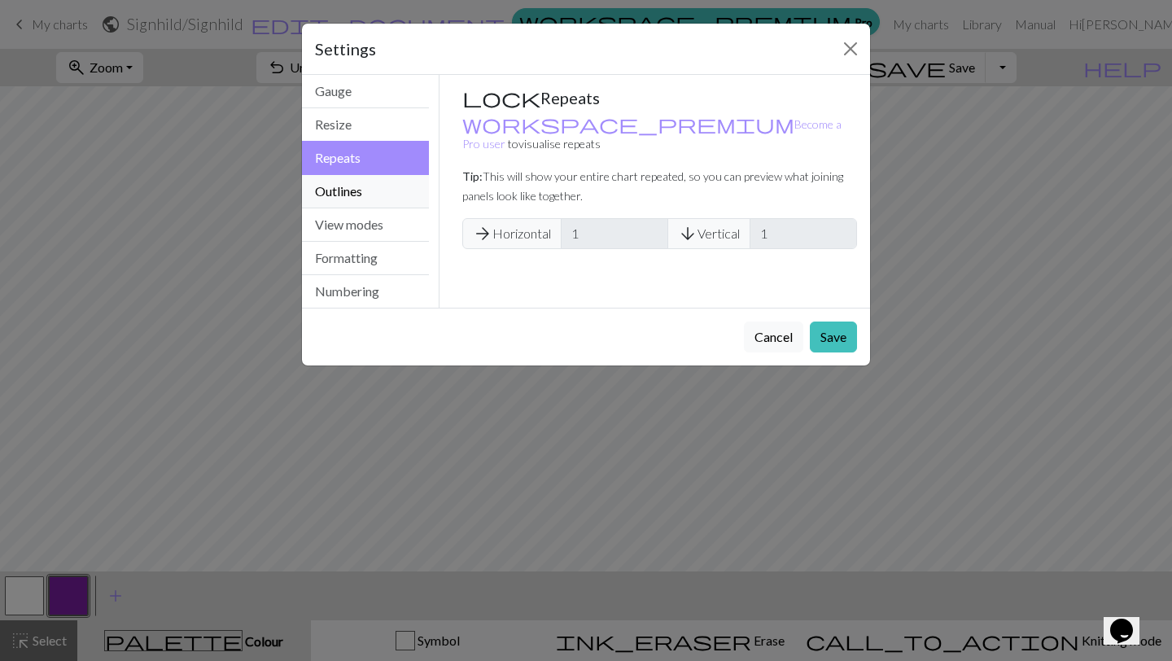
click at [366, 191] on button "Outlines" at bounding box center [365, 191] width 127 height 33
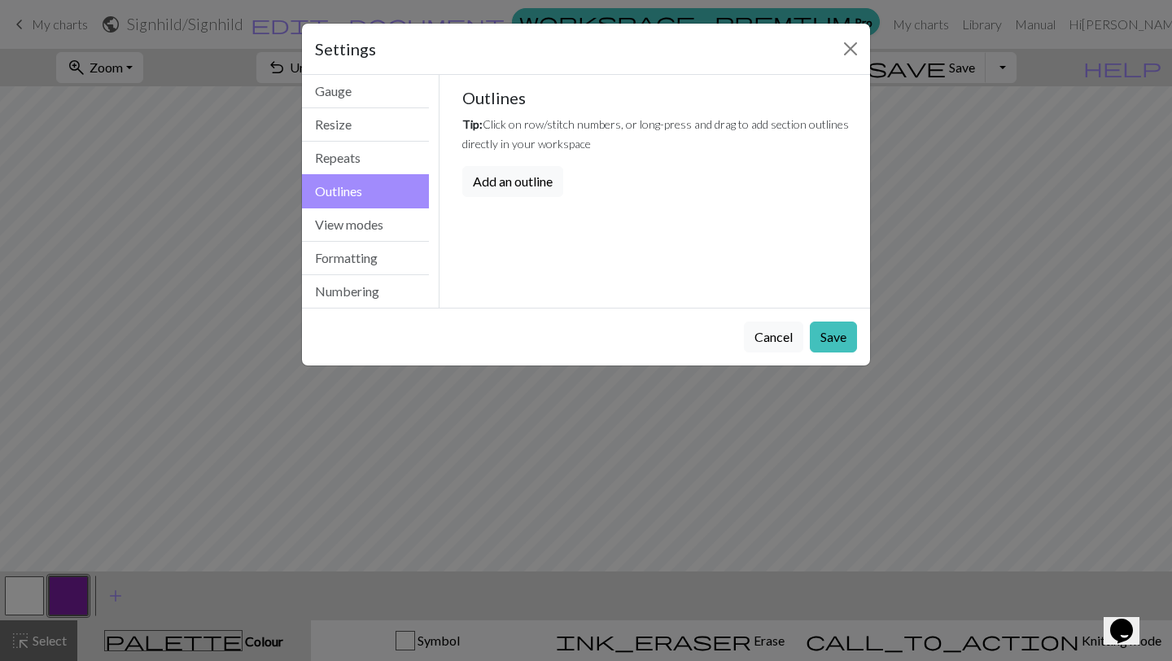
click at [374, 206] on button "Outlines" at bounding box center [365, 191] width 127 height 34
click at [383, 217] on button "View modes" at bounding box center [365, 224] width 127 height 33
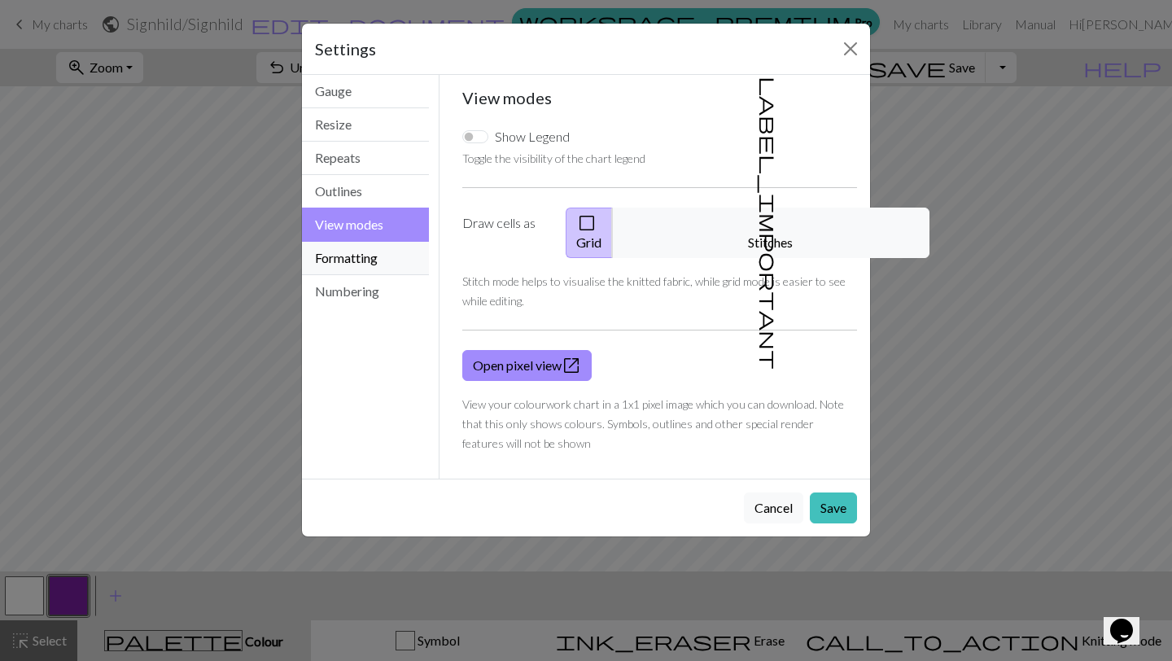
click at [396, 250] on button "Formatting" at bounding box center [365, 258] width 127 height 33
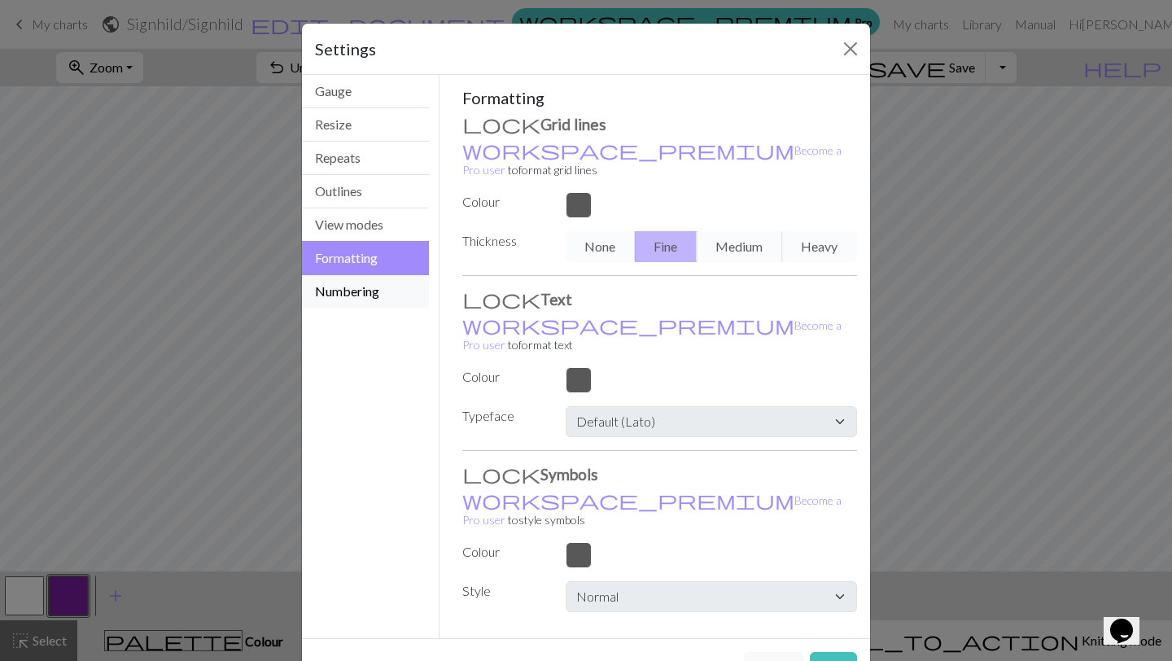
click at [387, 279] on button "Numbering" at bounding box center [365, 291] width 127 height 33
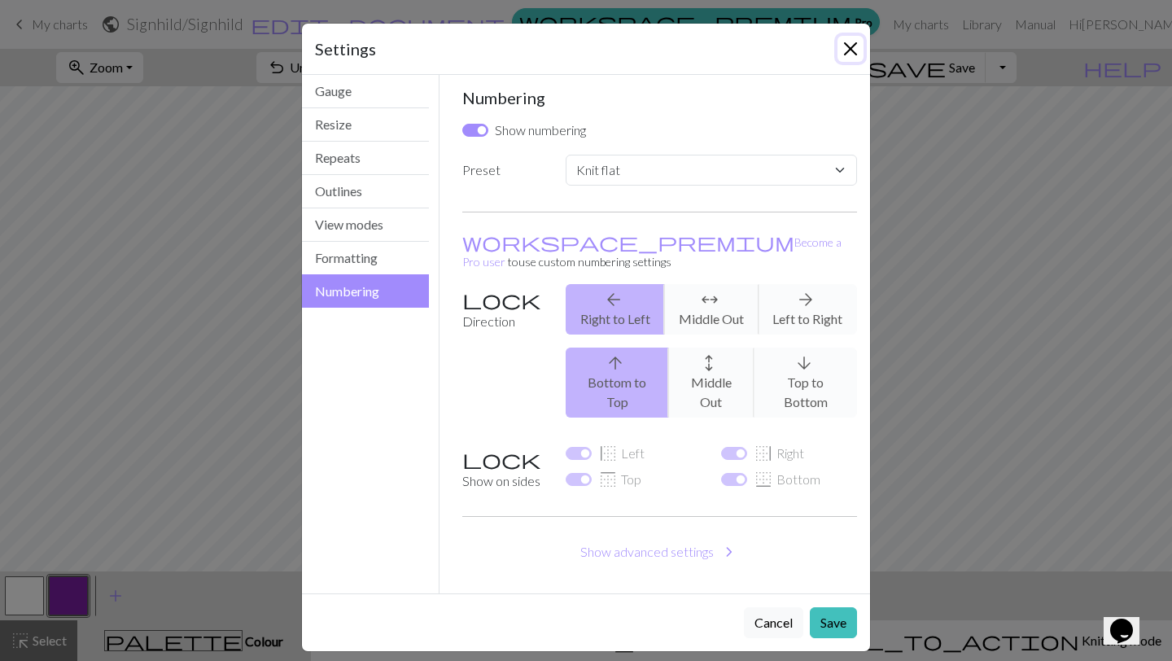
click at [860, 42] on button "Close" at bounding box center [851, 49] width 26 height 26
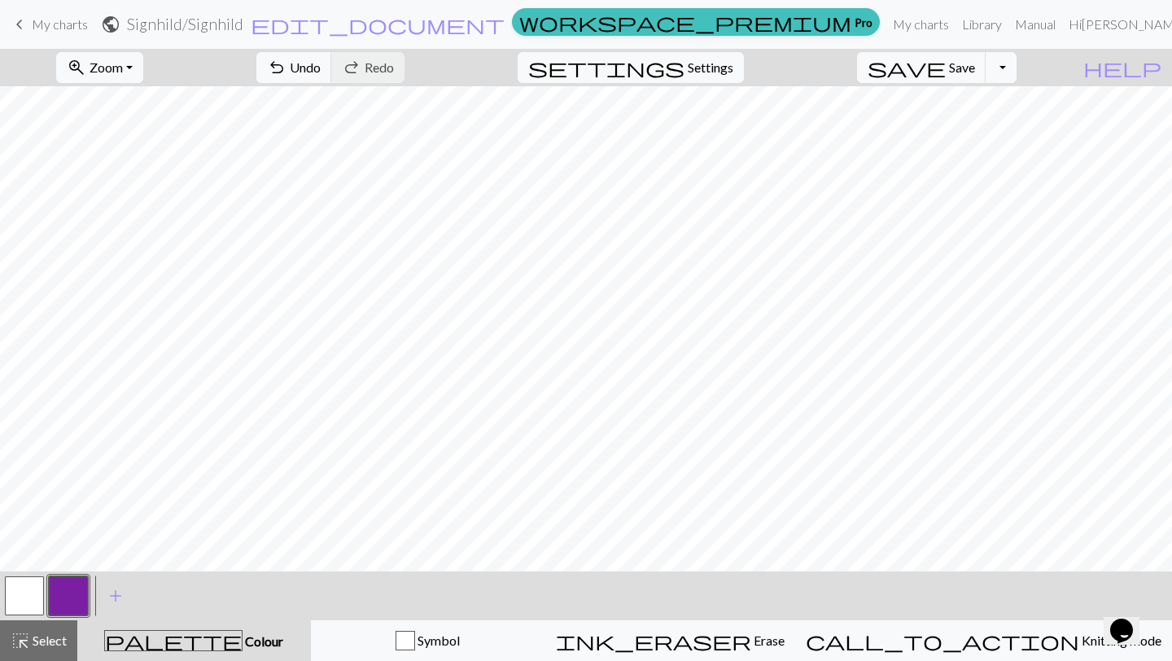
click at [33, 592] on button "button" at bounding box center [24, 595] width 39 height 39
click at [68, 593] on button "button" at bounding box center [68, 595] width 39 height 39
click at [16, 589] on button "button" at bounding box center [24, 595] width 39 height 39
click at [72, 583] on button "button" at bounding box center [68, 595] width 39 height 39
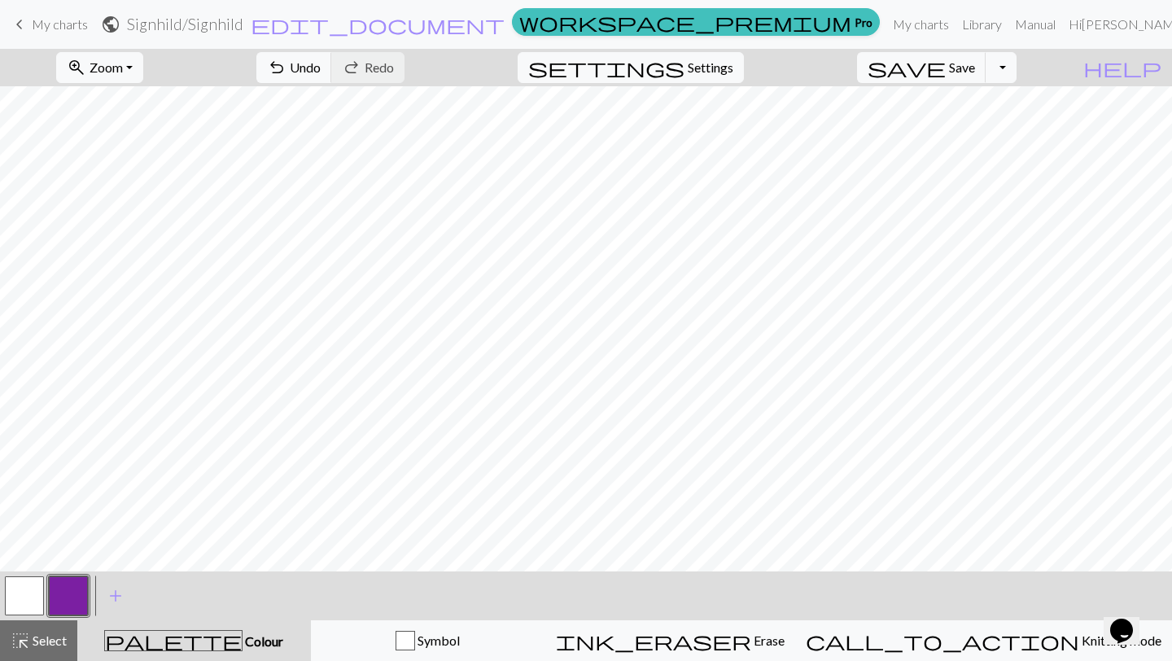
click at [19, 589] on button "button" at bounding box center [24, 595] width 39 height 39
click at [59, 602] on button "button" at bounding box center [68, 595] width 39 height 39
click at [24, 592] on button "button" at bounding box center [24, 595] width 39 height 39
click at [68, 598] on button "button" at bounding box center [68, 595] width 39 height 39
click at [15, 597] on button "button" at bounding box center [24, 595] width 39 height 39
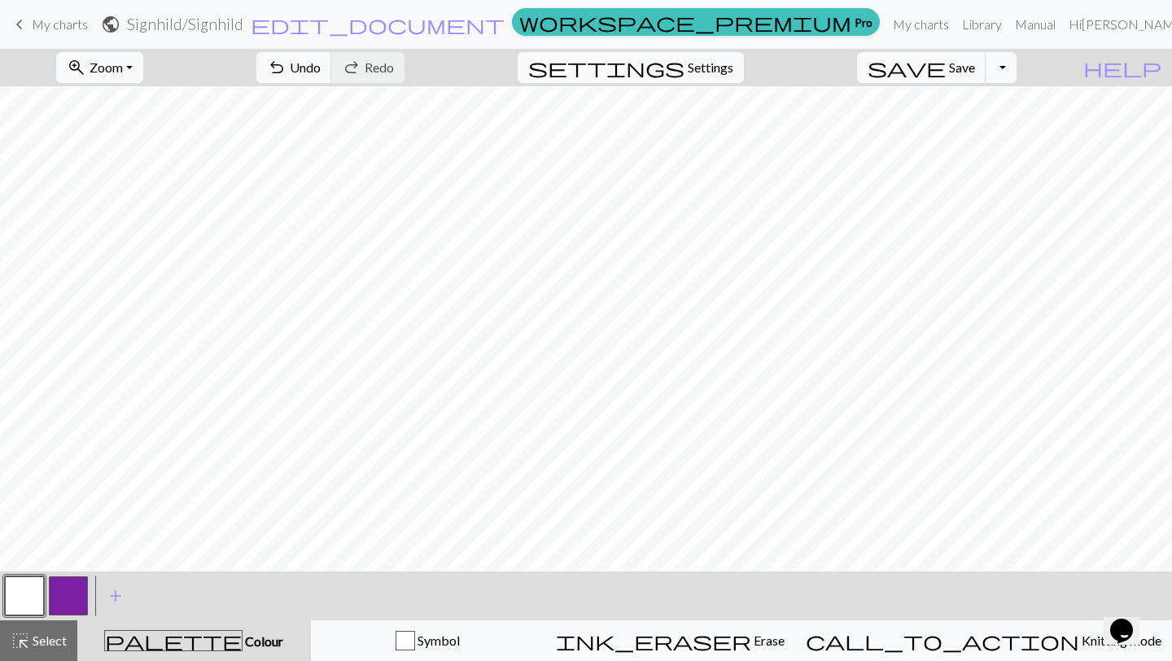
click at [67, 591] on button "button" at bounding box center [68, 595] width 39 height 39
click at [29, 611] on button "button" at bounding box center [24, 595] width 39 height 39
click at [75, 592] on button "button" at bounding box center [68, 595] width 39 height 39
click at [37, 602] on button "button" at bounding box center [24, 595] width 39 height 39
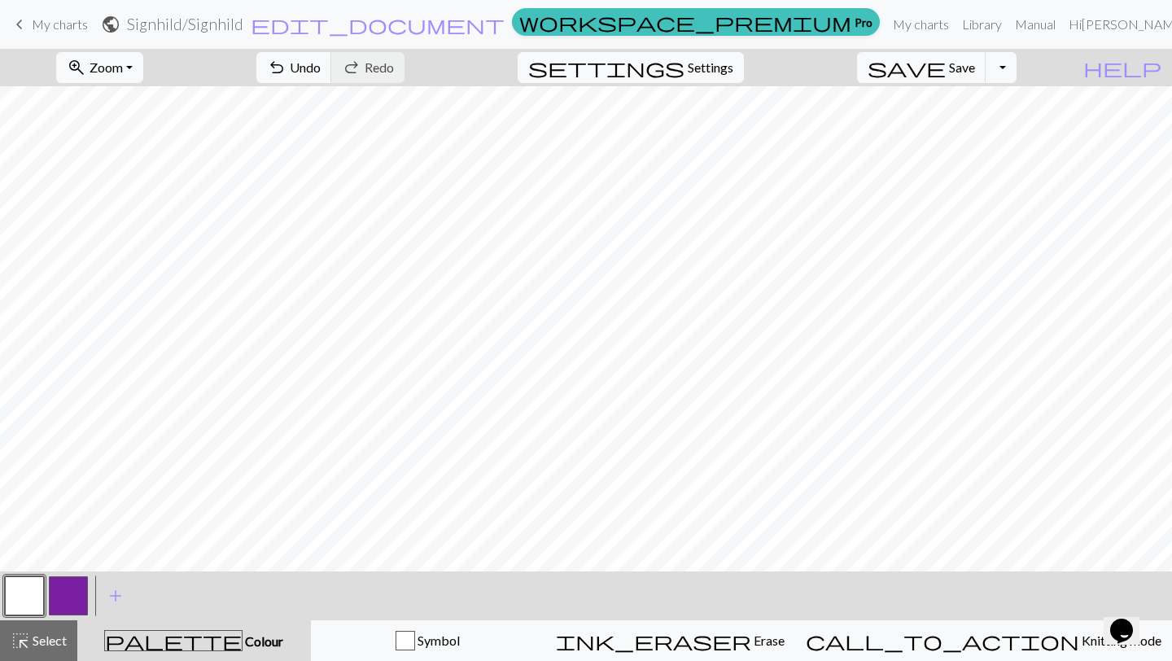
click at [72, 597] on button "button" at bounding box center [68, 595] width 39 height 39
